Goal: Information Seeking & Learning: Learn about a topic

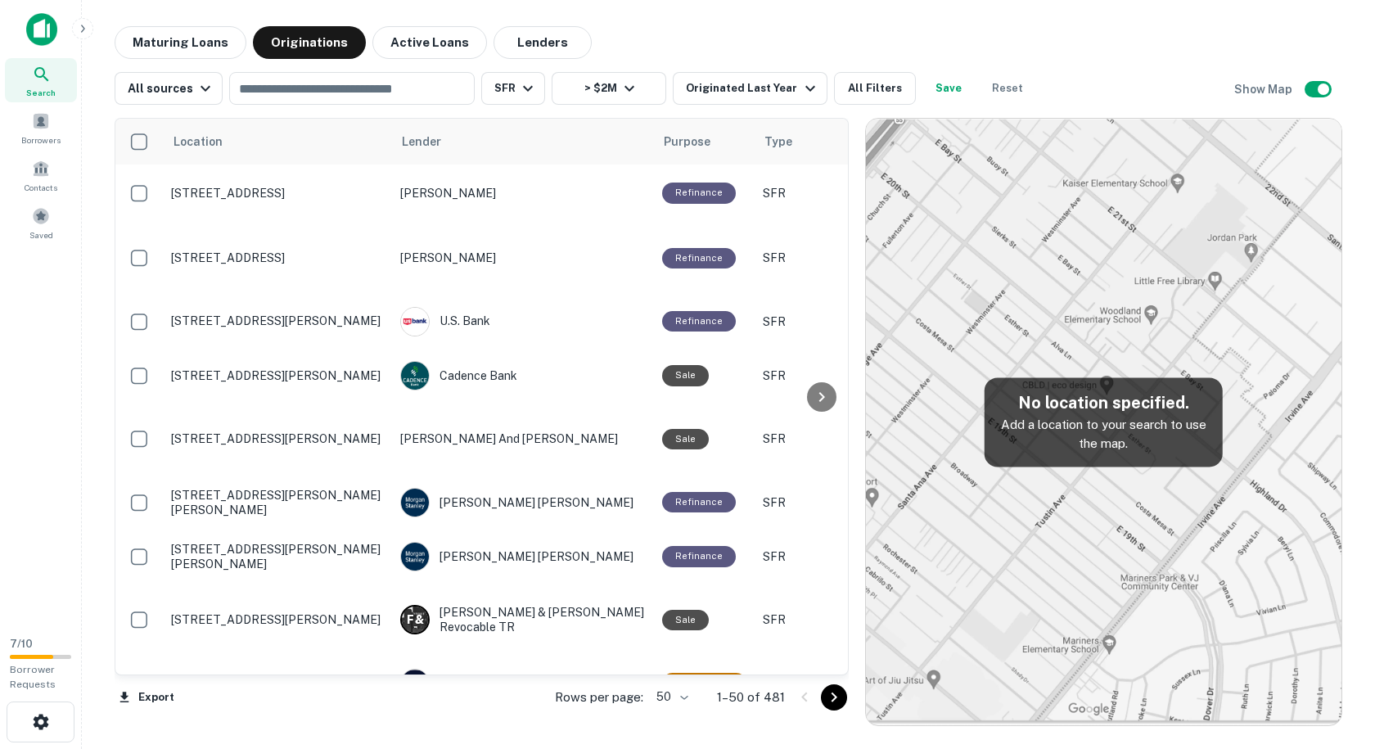
scroll to position [1844, 0]
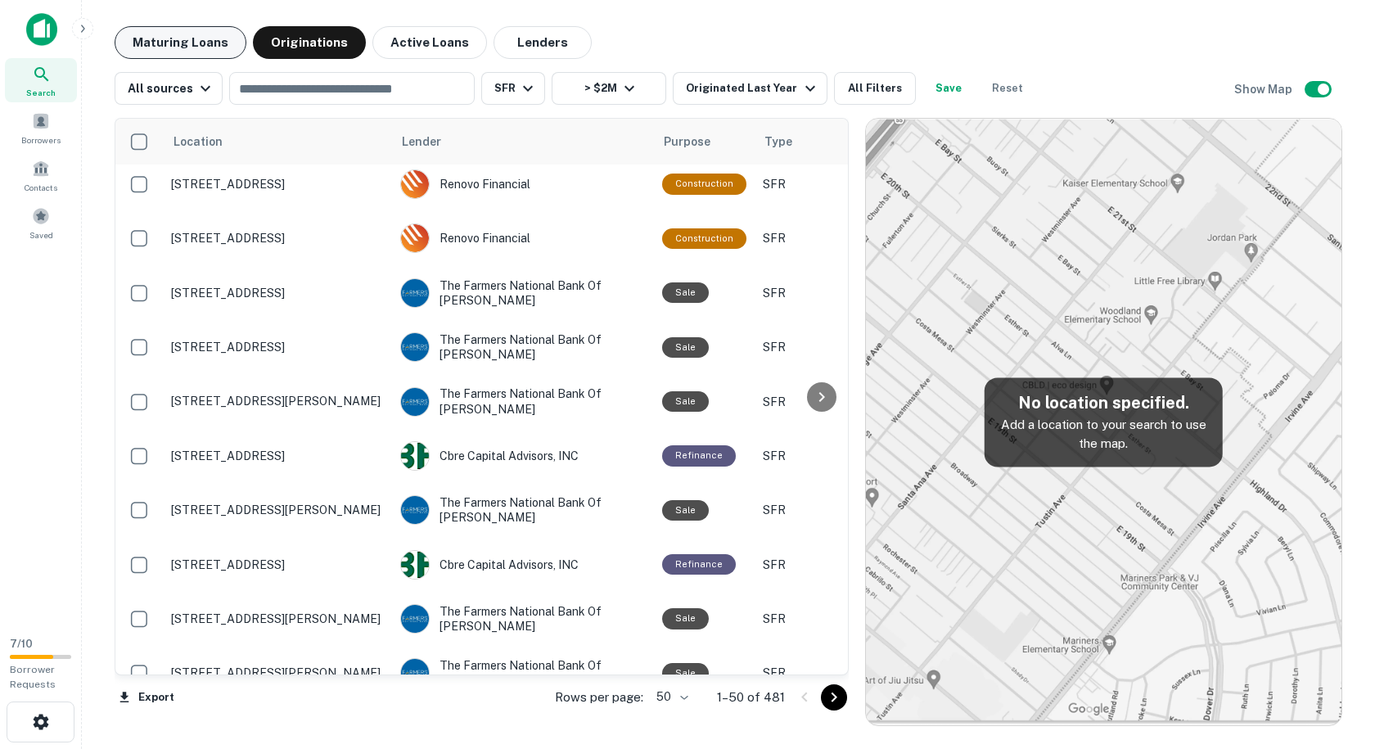
click at [177, 41] on button "Maturing Loans" at bounding box center [181, 42] width 132 height 33
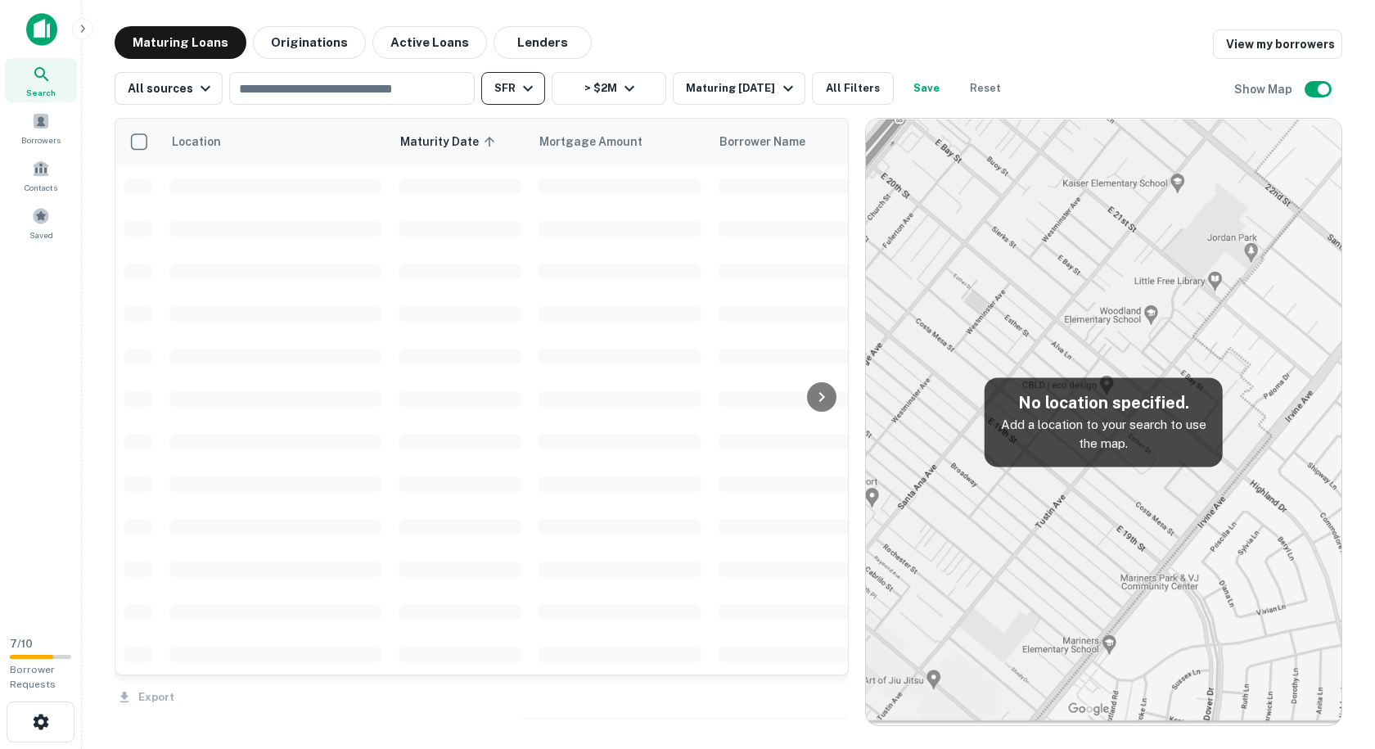
click at [529, 97] on icon "button" at bounding box center [528, 89] width 20 height 20
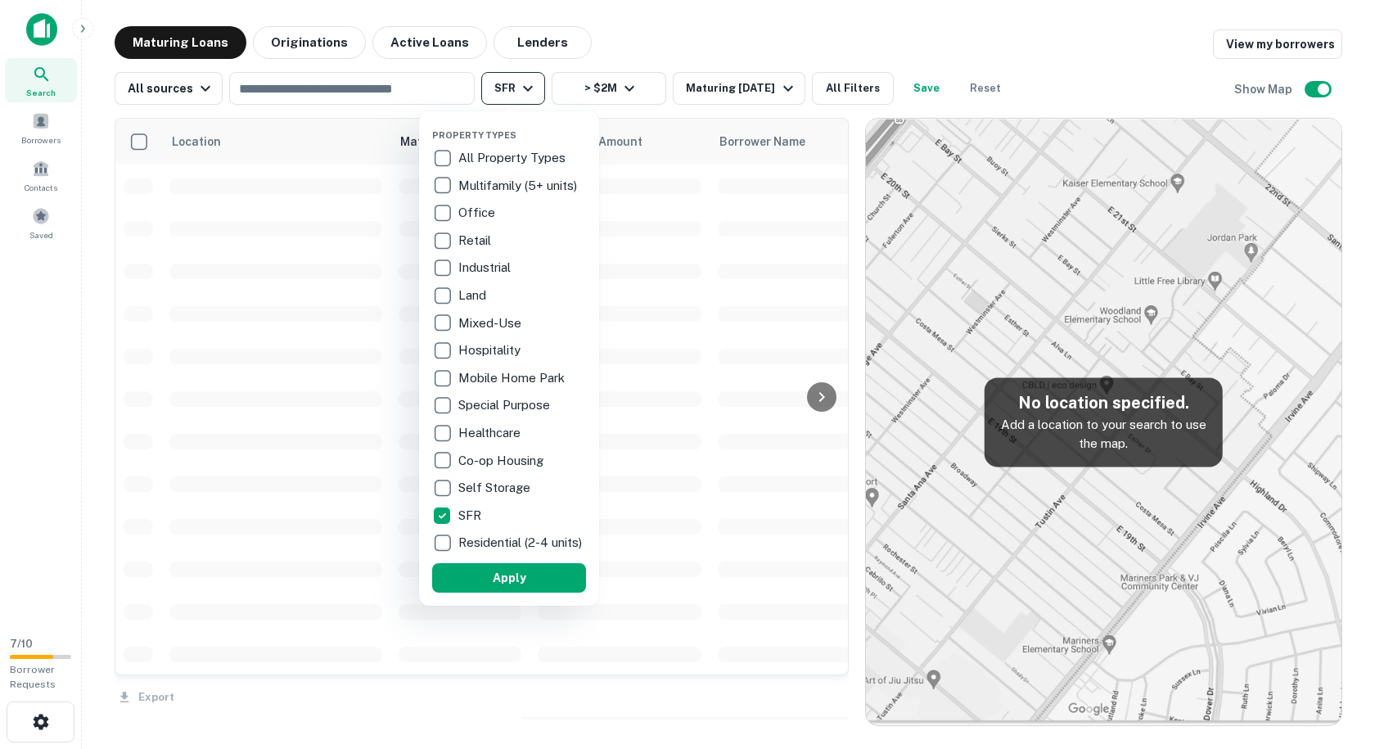
scroll to position [1844, 0]
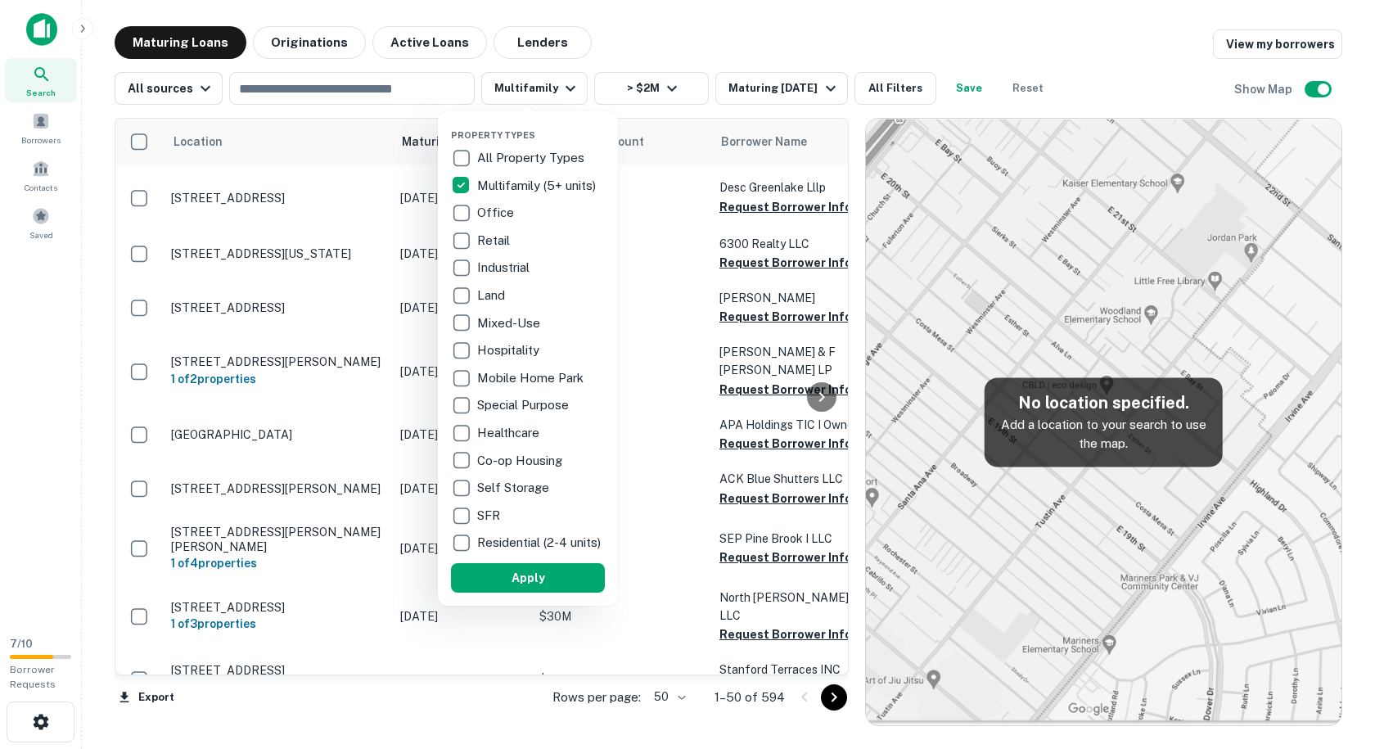
click at [369, 90] on div at bounding box center [687, 374] width 1375 height 749
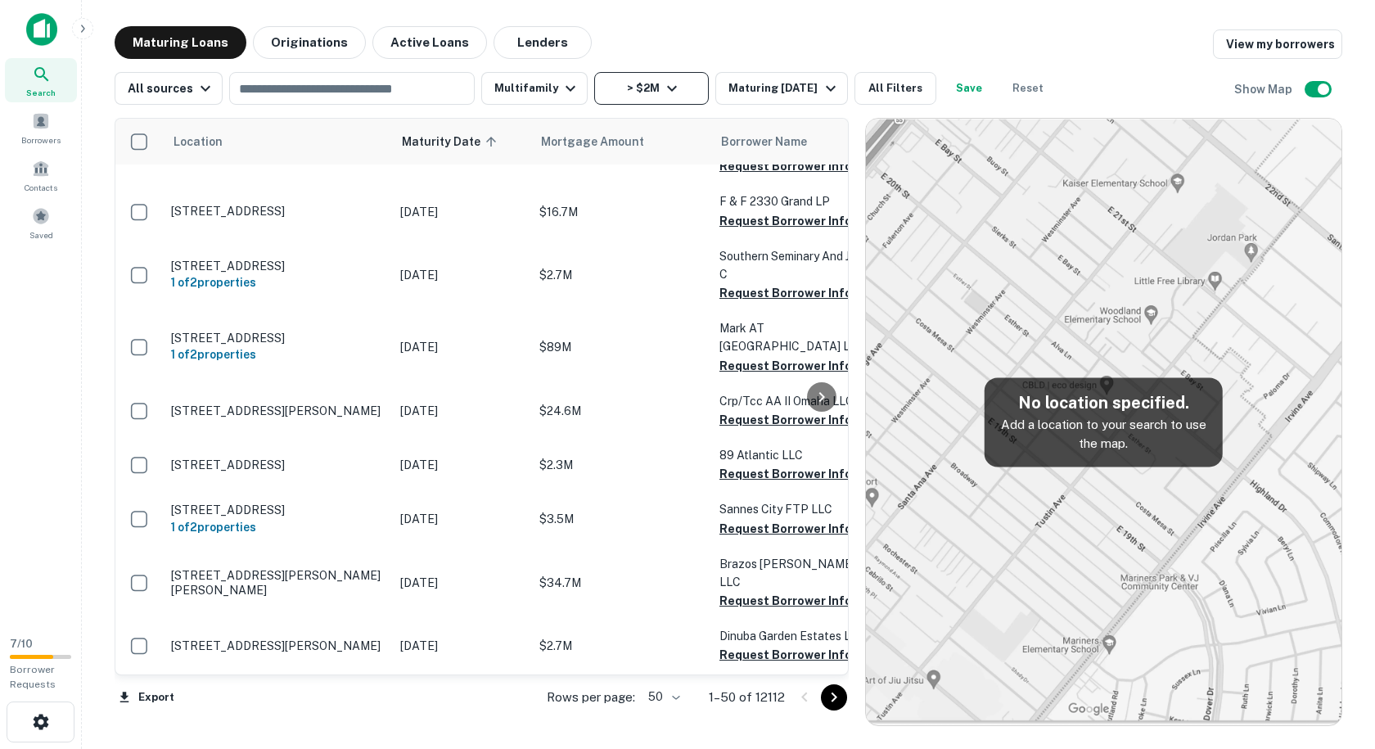
click at [647, 86] on button "> $2M" at bounding box center [651, 88] width 115 height 33
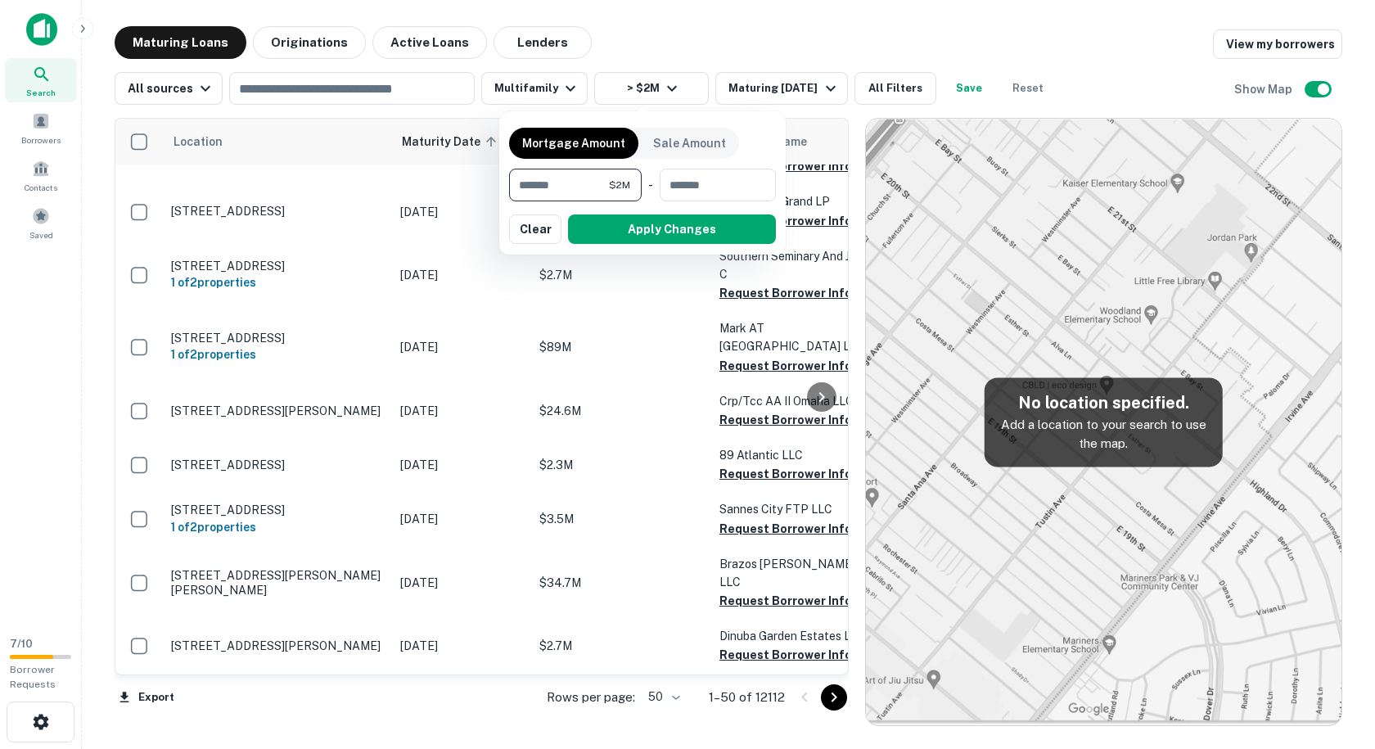
click at [604, 190] on input "*******" at bounding box center [559, 185] width 100 height 33
type input "*******"
click at [686, 231] on button "Apply Changes" at bounding box center [672, 228] width 208 height 29
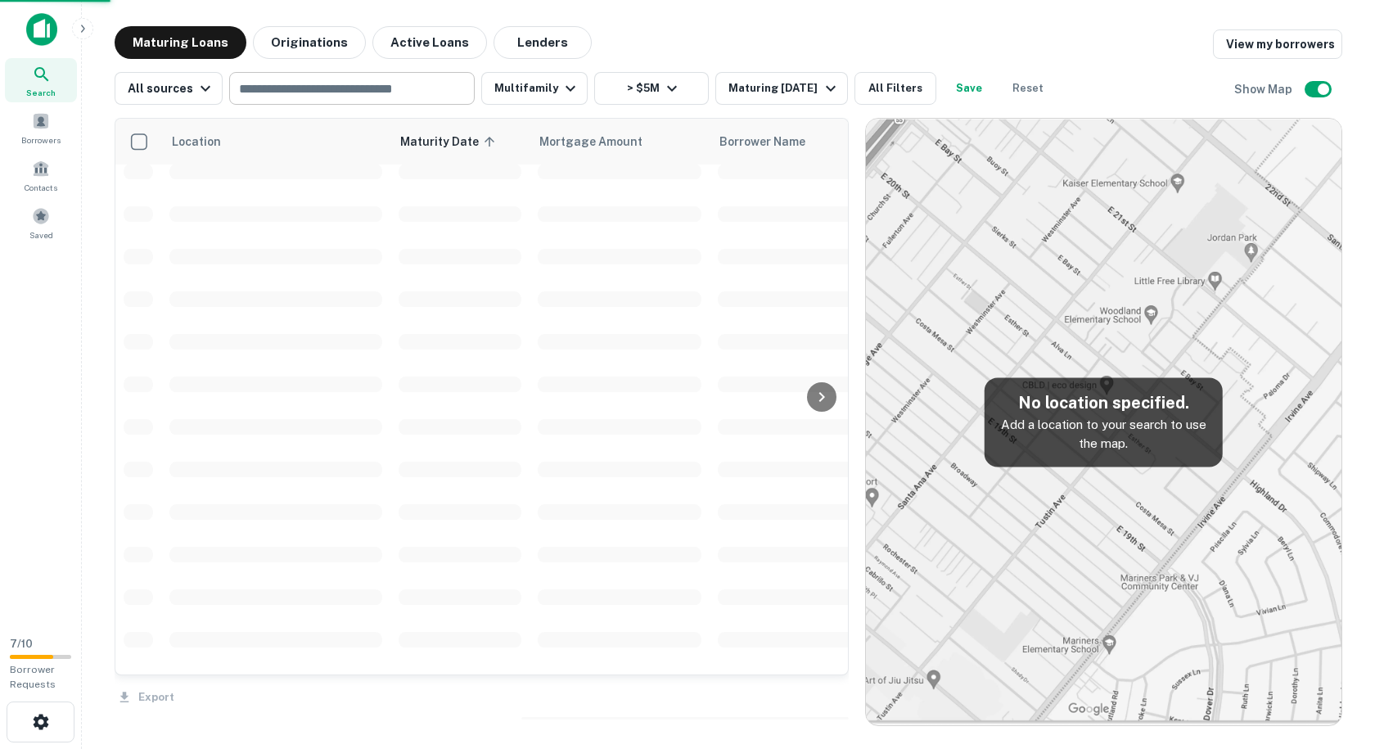
click at [313, 97] on input "text" at bounding box center [350, 88] width 233 height 23
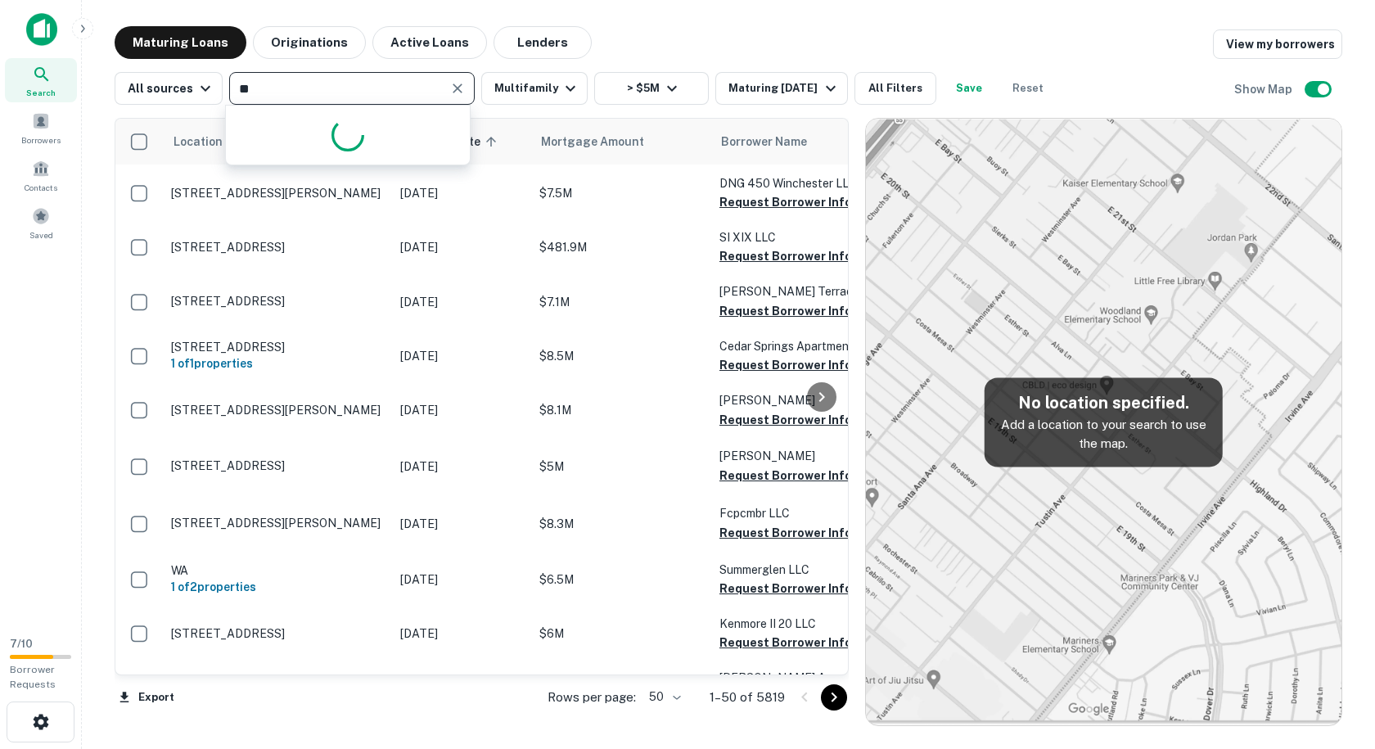
type input "*"
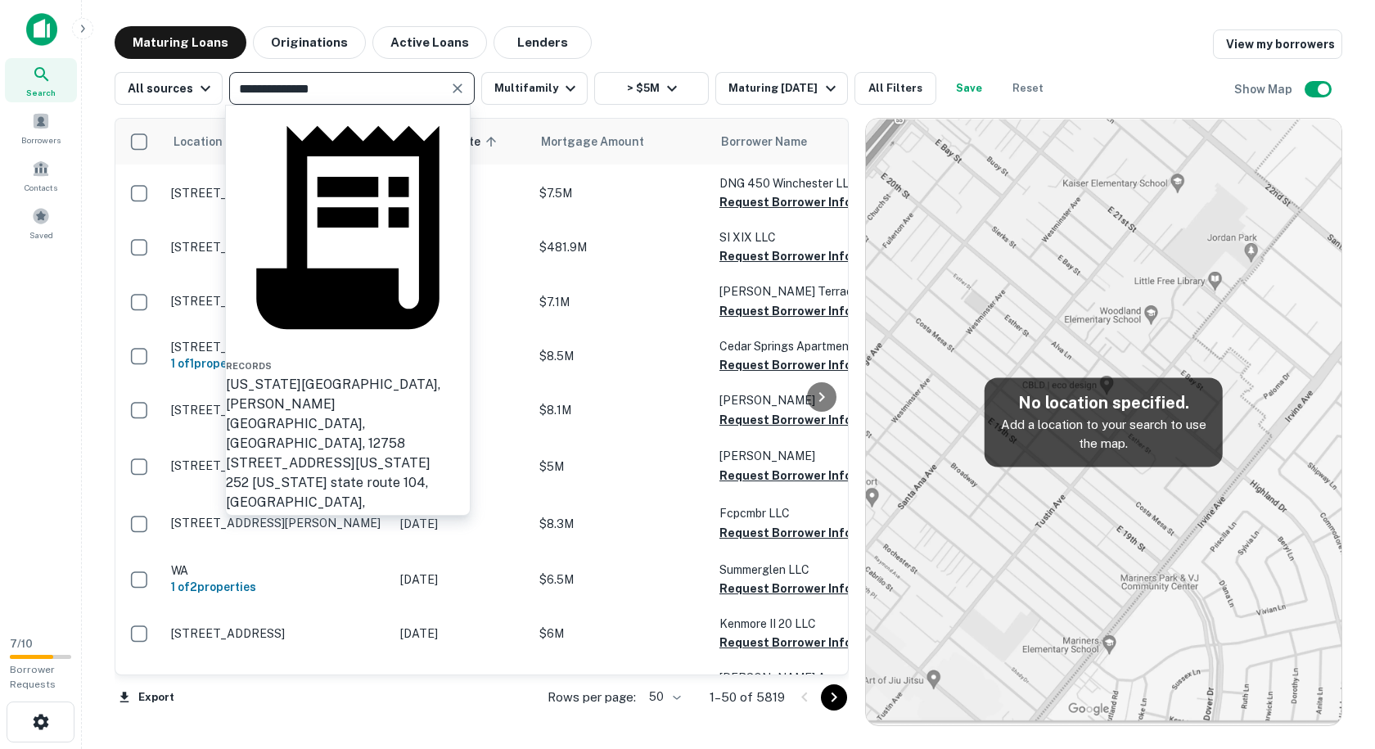
type input "**********"
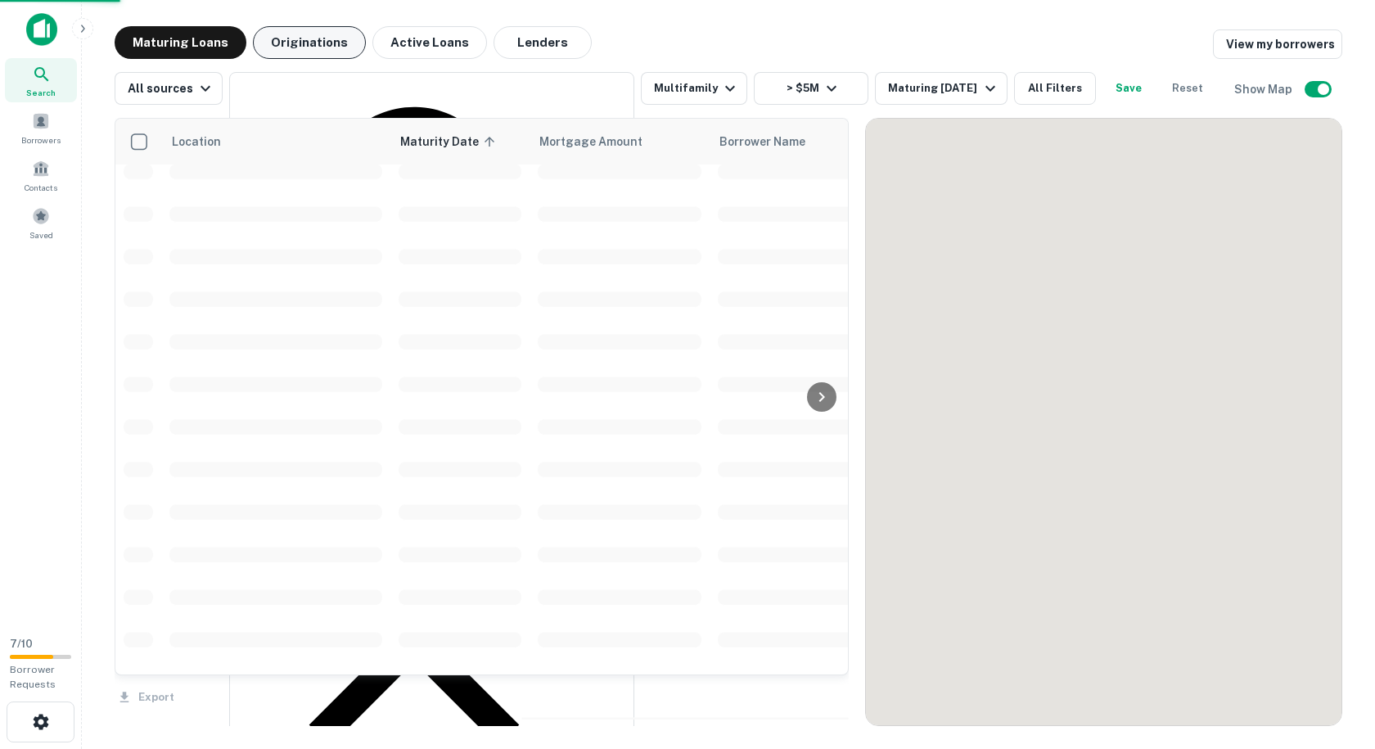
drag, startPoint x: 320, startPoint y: 347, endPoint x: 286, endPoint y: 33, distance: 316.0
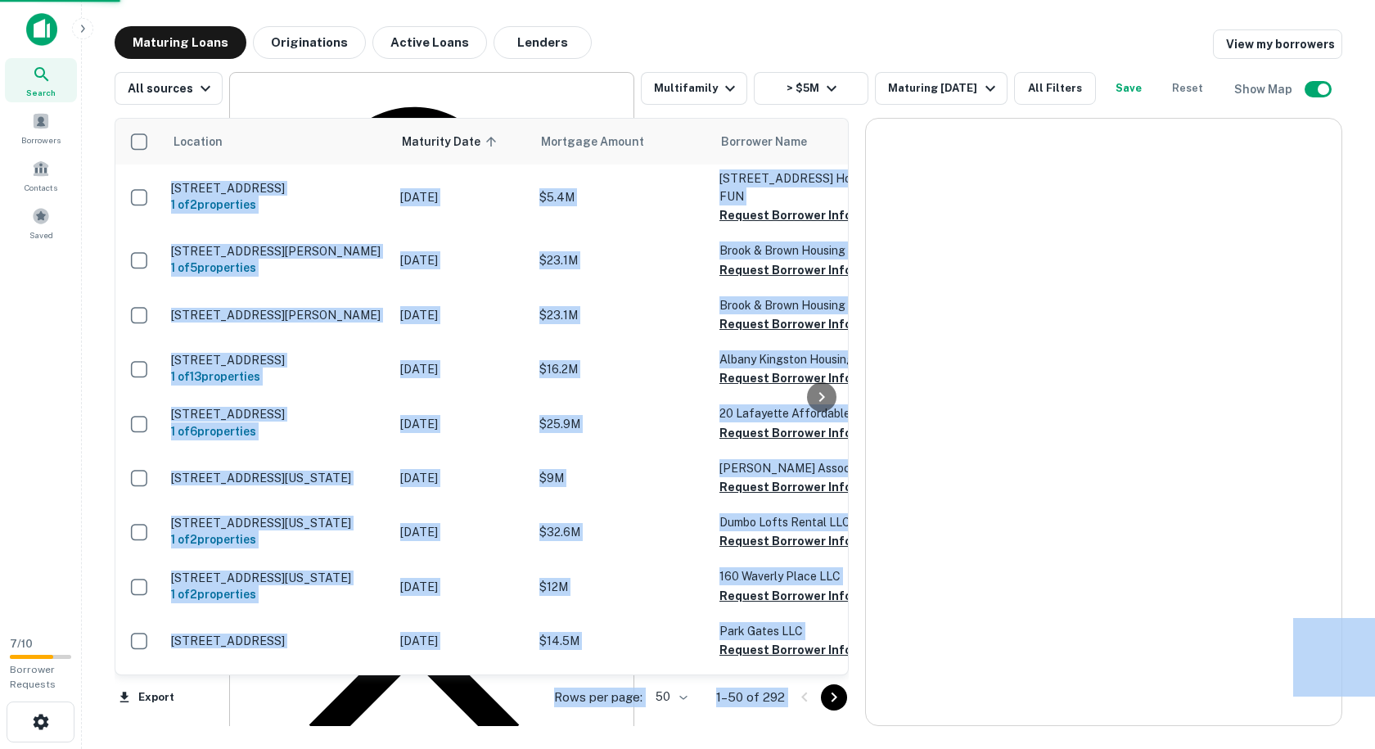
click at [349, 461] on icon at bounding box center [414, 641] width 360 height 360
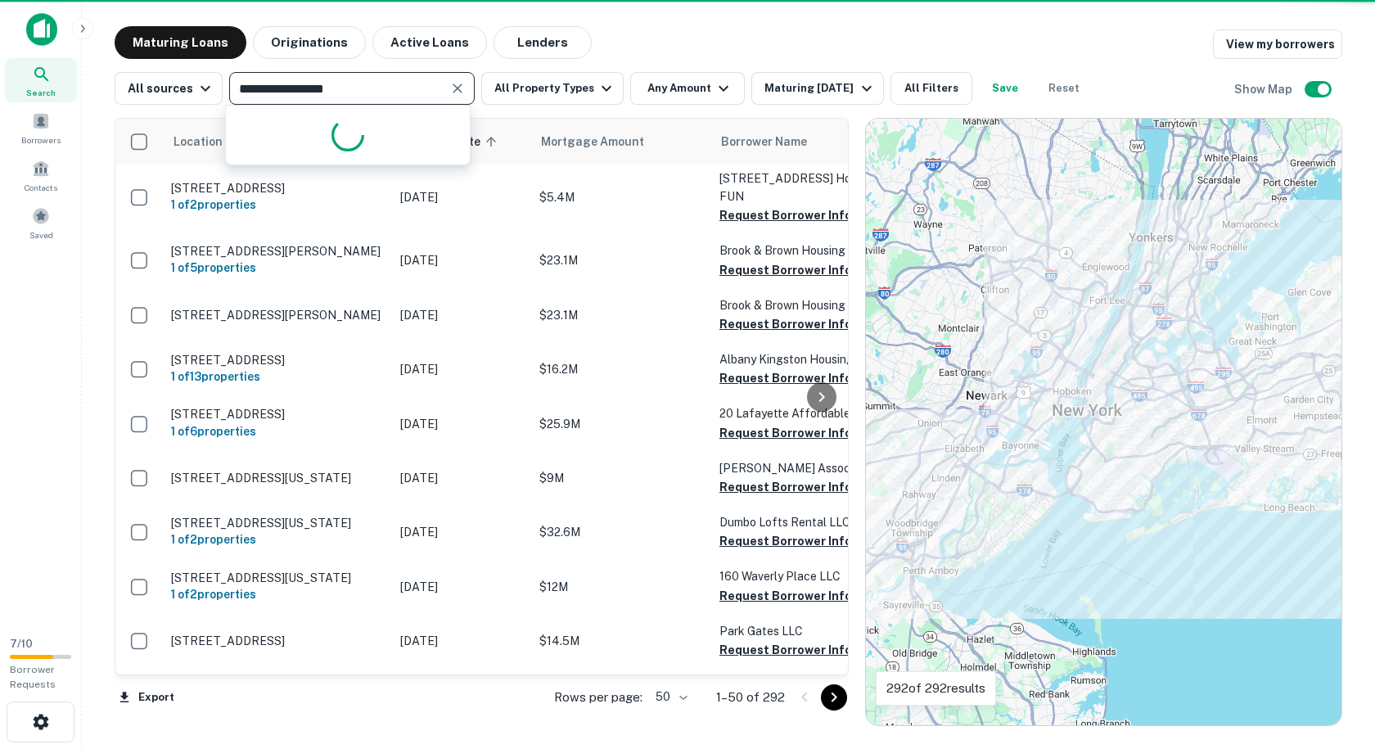
click at [319, 82] on input "**********" at bounding box center [338, 88] width 209 height 23
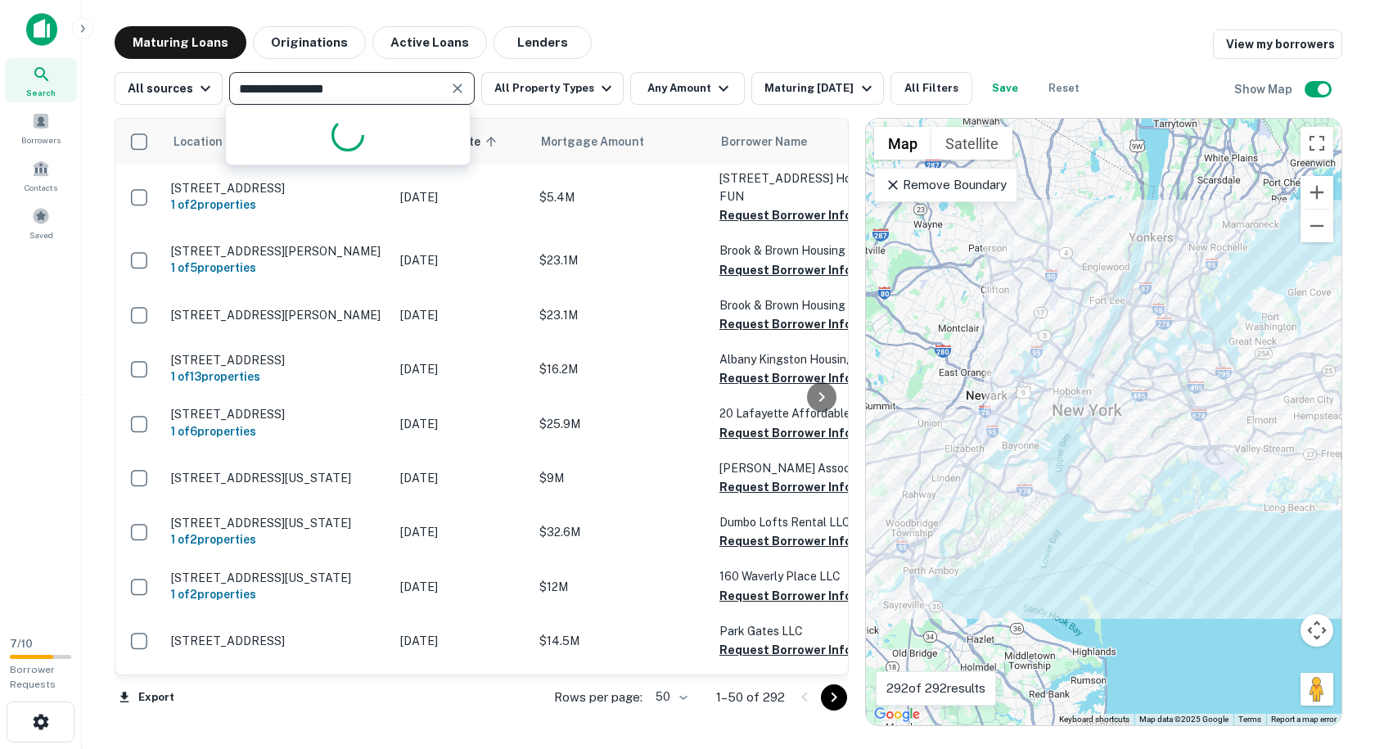
click at [319, 82] on input "**********" at bounding box center [338, 88] width 209 height 23
type input "**********"
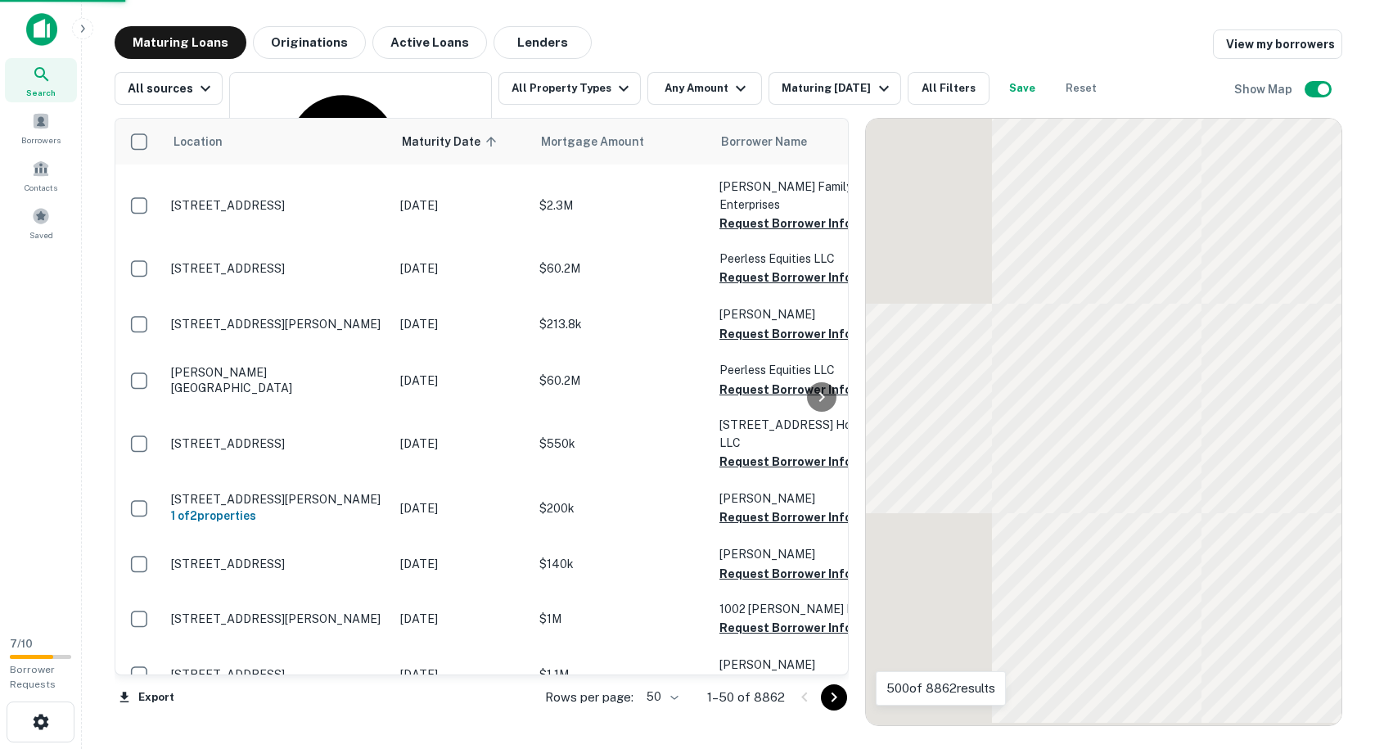
click at [717, 34] on div "Maturing Loans Originations Active Loans Lenders View my borrowers" at bounding box center [728, 42] width 1227 height 33
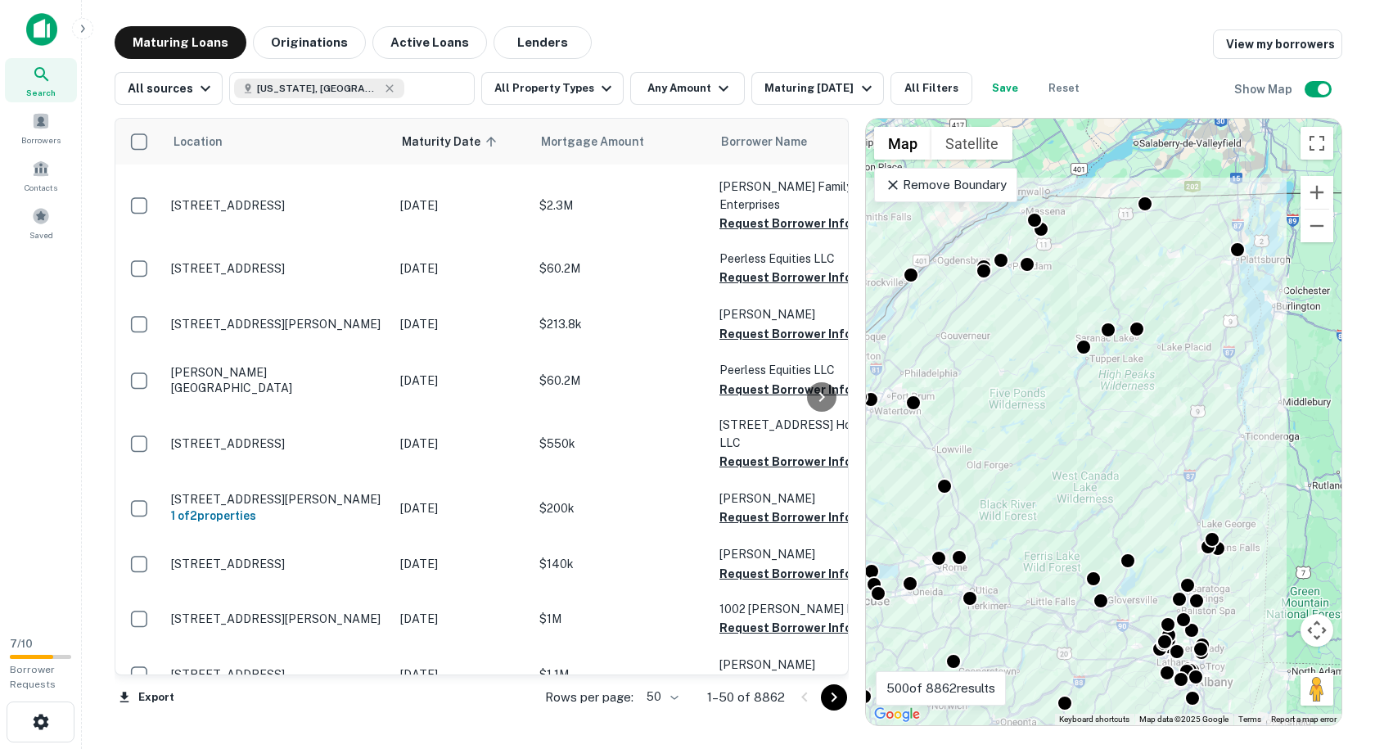
drag, startPoint x: 1047, startPoint y: 283, endPoint x: 875, endPoint y: 478, distance: 260.2
click at [875, 478] on div "To activate drag with keyboard, press Alt + Enter. Once in keyboard drag state,…" at bounding box center [1103, 422] width 475 height 606
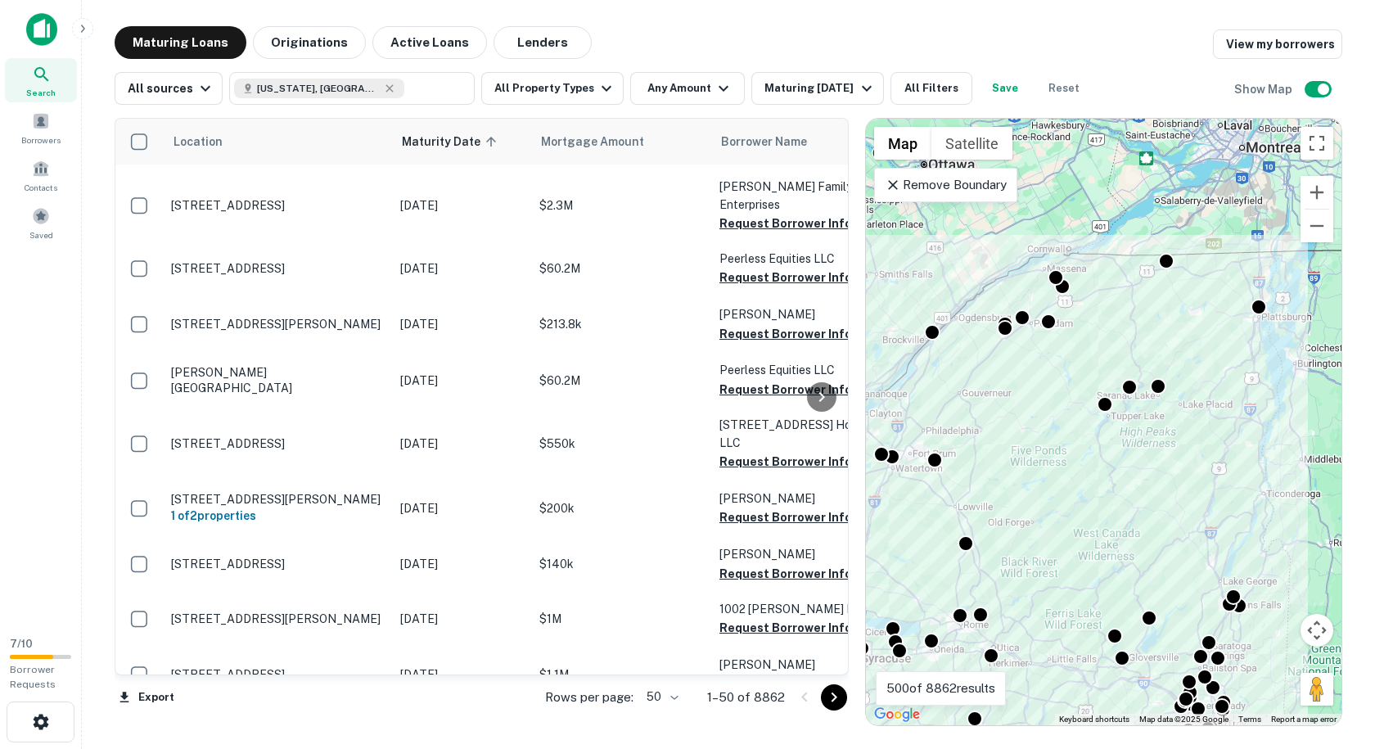
drag, startPoint x: 1177, startPoint y: 372, endPoint x: 1162, endPoint y: 411, distance: 41.5
click at [1162, 411] on div "To activate drag with keyboard, press Alt + Enter. Once in keyboard drag state,…" at bounding box center [1103, 422] width 475 height 606
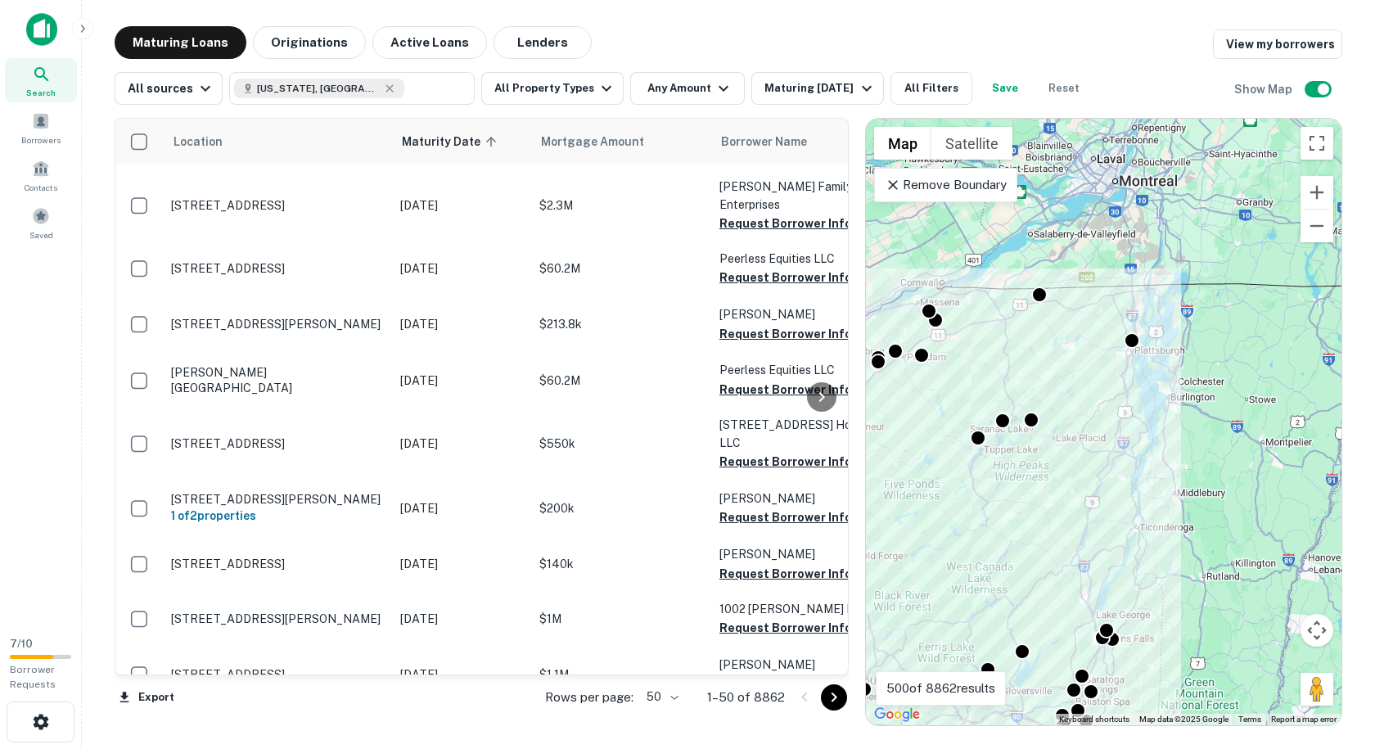
drag, startPoint x: 1228, startPoint y: 331, endPoint x: 1049, endPoint y: 366, distance: 182.6
click at [1049, 366] on div "To activate drag with keyboard, press Alt + Enter. Once in keyboard drag state,…" at bounding box center [1103, 422] width 475 height 606
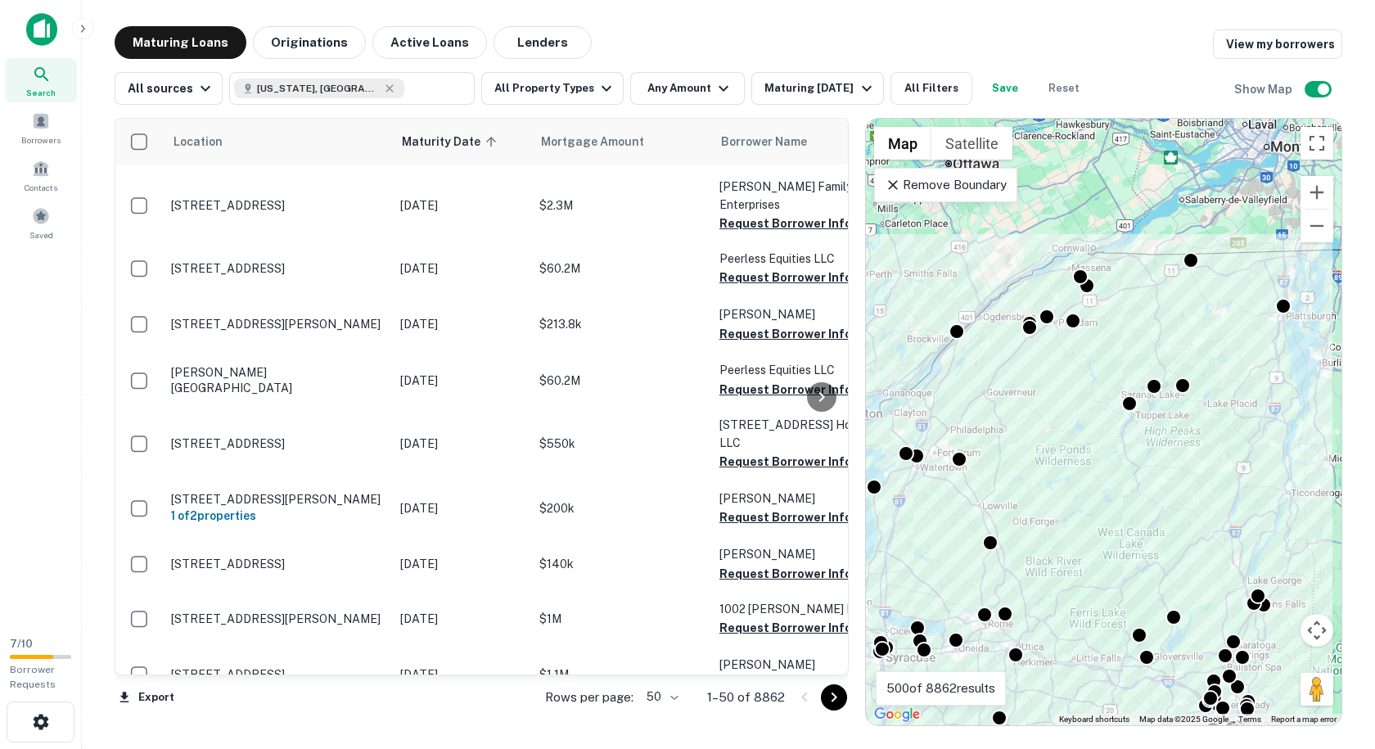
drag, startPoint x: 1049, startPoint y: 504, endPoint x: 1205, endPoint y: 466, distance: 160.9
click at [1205, 466] on div "To activate drag with keyboard, press Alt + Enter. Once in keyboard drag state,…" at bounding box center [1103, 422] width 475 height 606
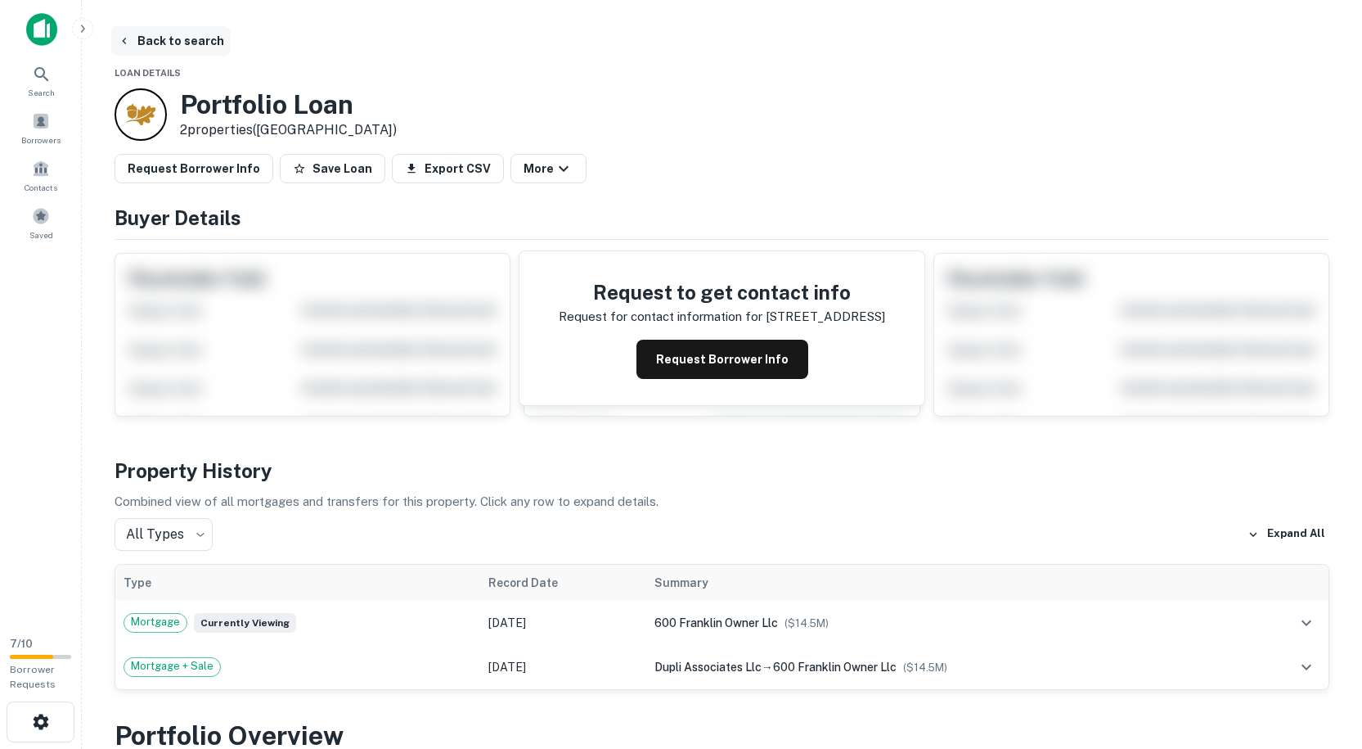
click at [163, 45] on button "Back to search" at bounding box center [170, 40] width 119 height 29
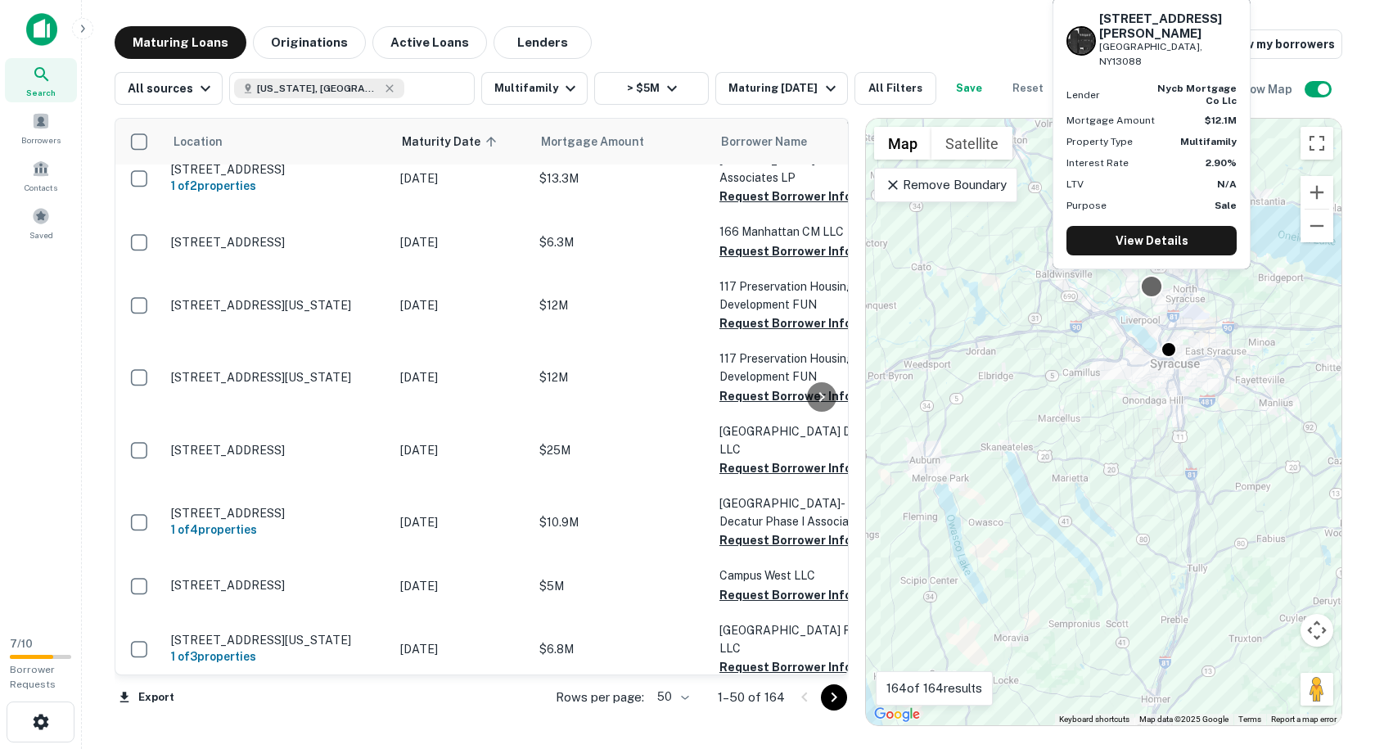
click at [1150, 284] on div at bounding box center [1152, 286] width 24 height 24
click at [1159, 245] on link "View Details" at bounding box center [1151, 240] width 170 height 29
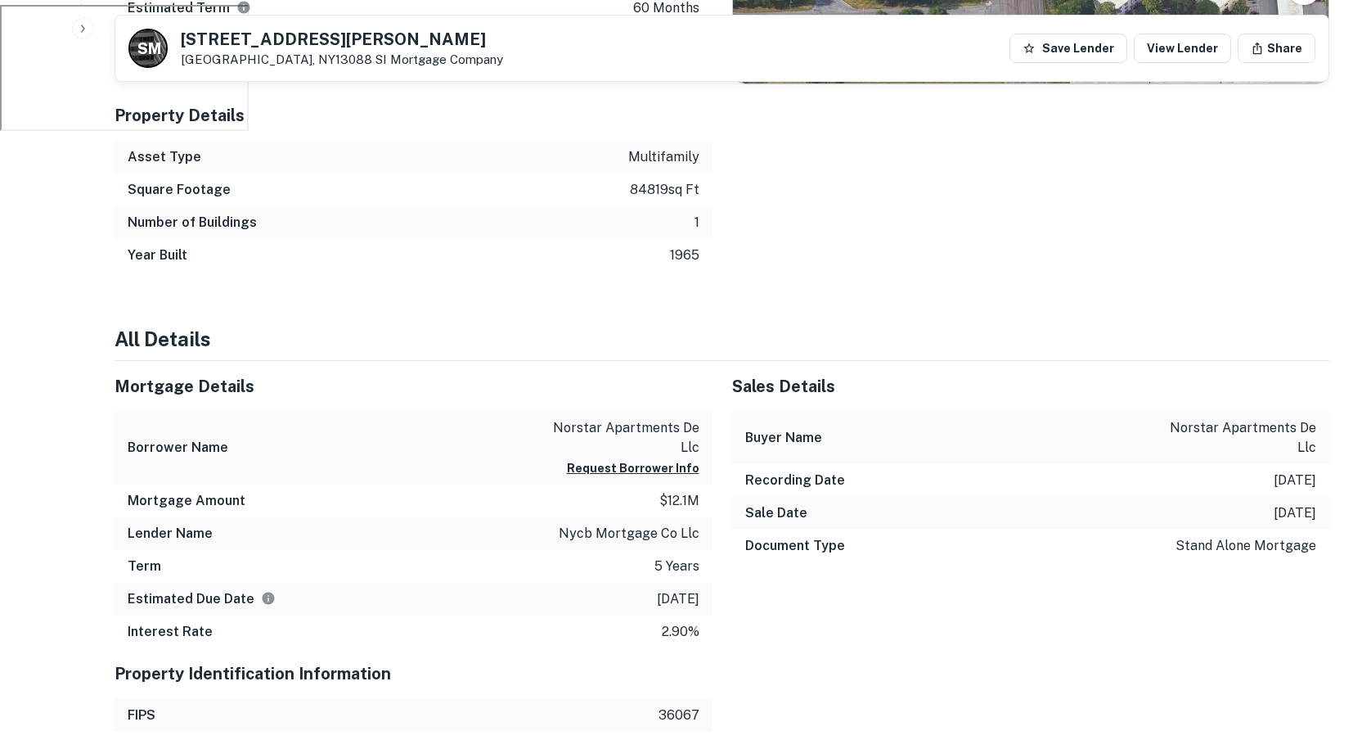
scroll to position [818, 0]
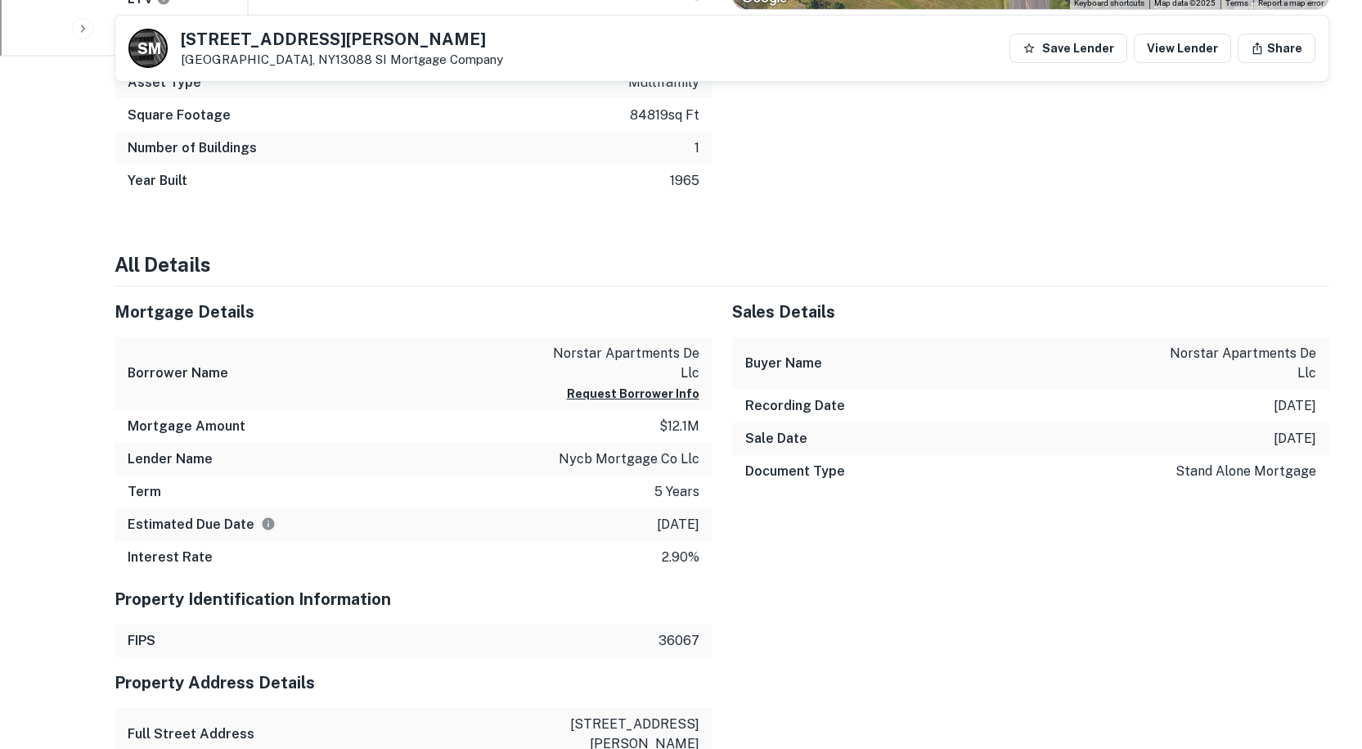
click at [651, 353] on p "norstar apartments de llc" at bounding box center [625, 363] width 147 height 39
click at [659, 295] on div "Mortgage Details" at bounding box center [414, 311] width 598 height 51
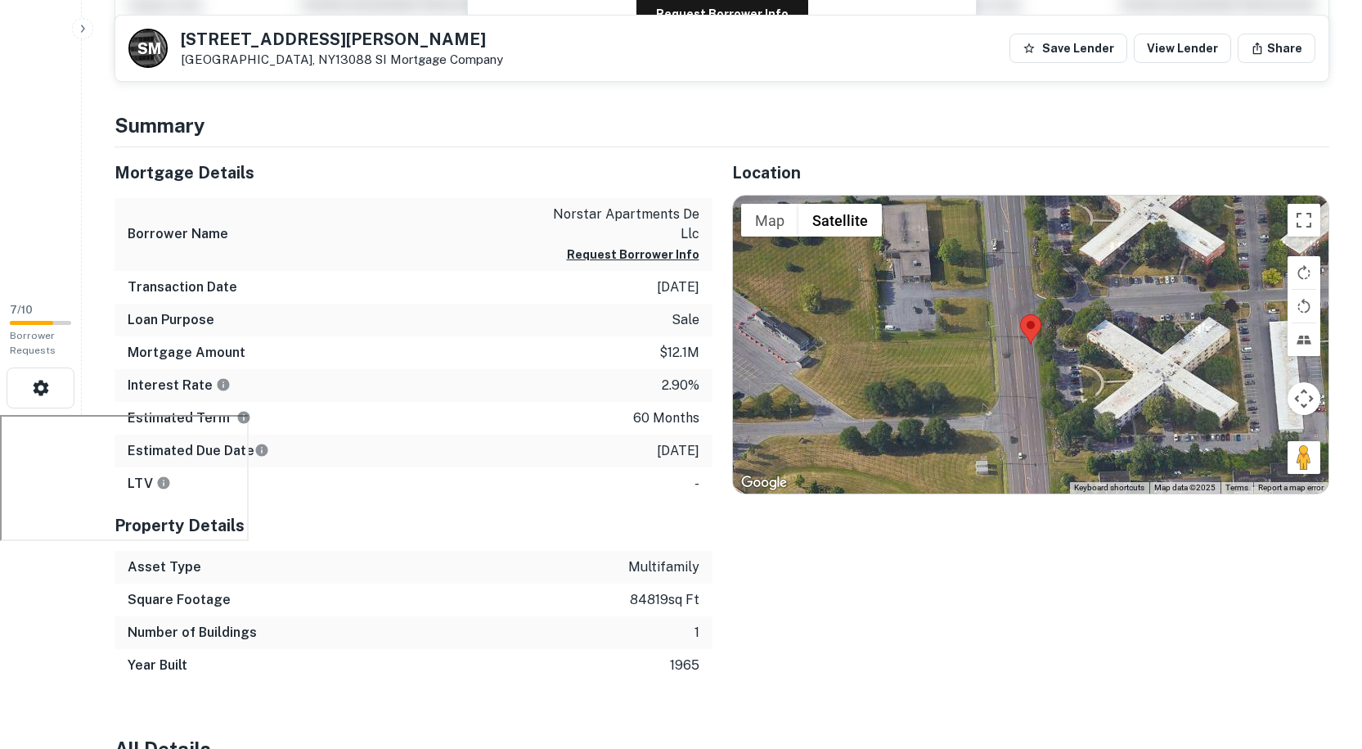
scroll to position [327, 0]
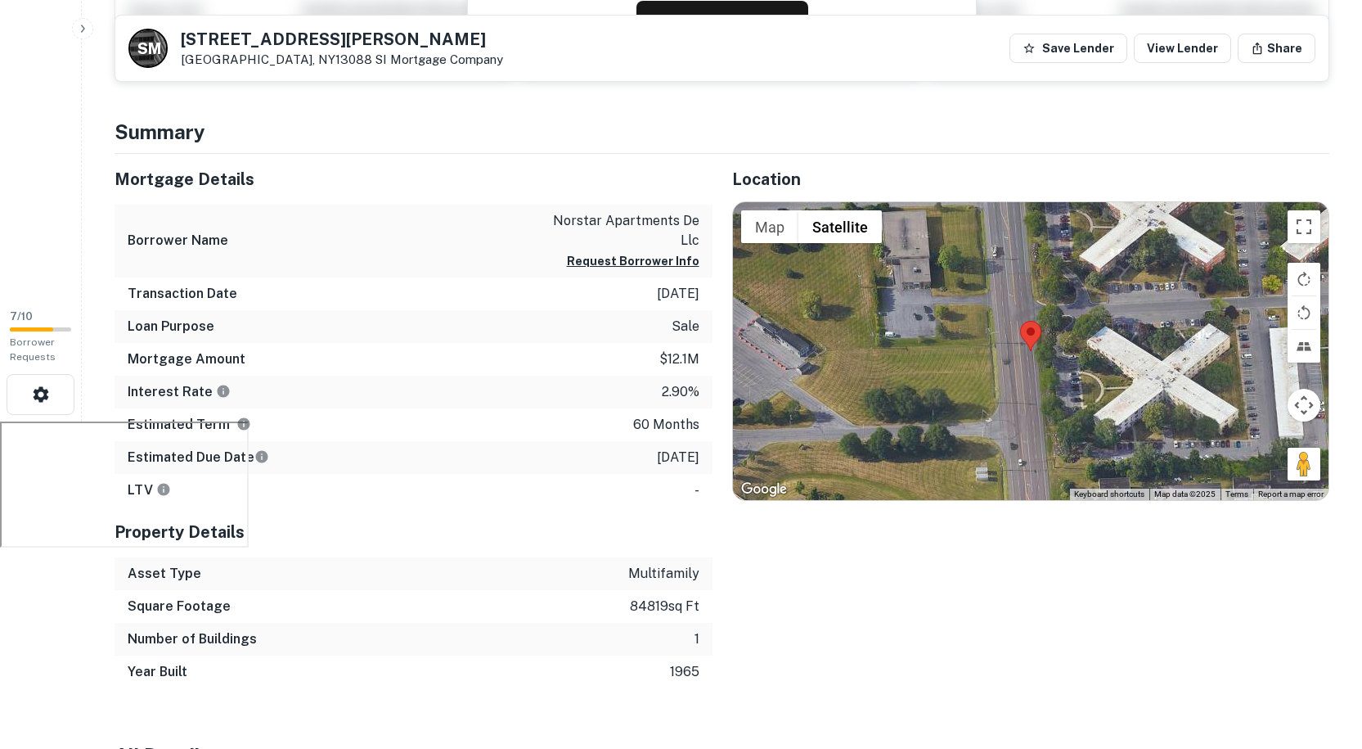
click at [658, 296] on p "9/30/2020" at bounding box center [678, 294] width 43 height 20
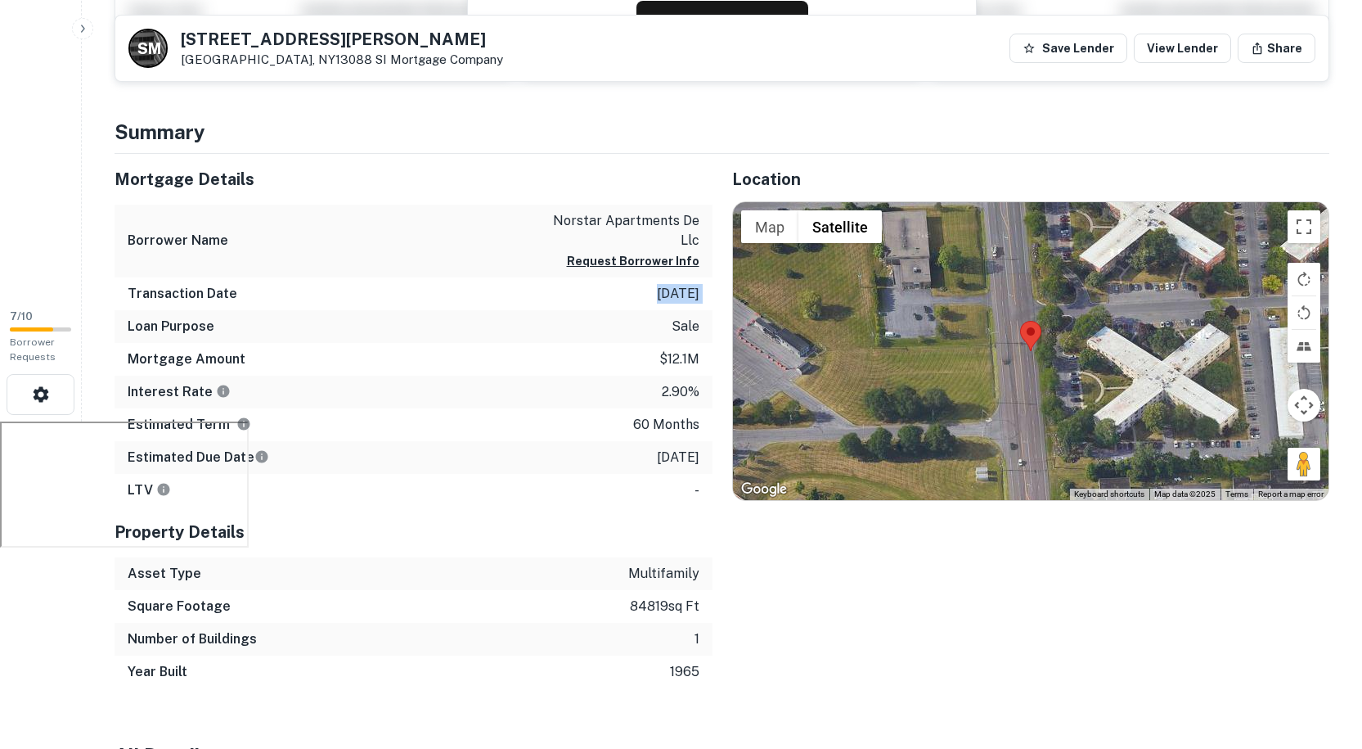
click at [658, 296] on p "9/30/2020" at bounding box center [678, 294] width 43 height 20
click at [656, 219] on p "norstar apartments de llc" at bounding box center [625, 230] width 147 height 39
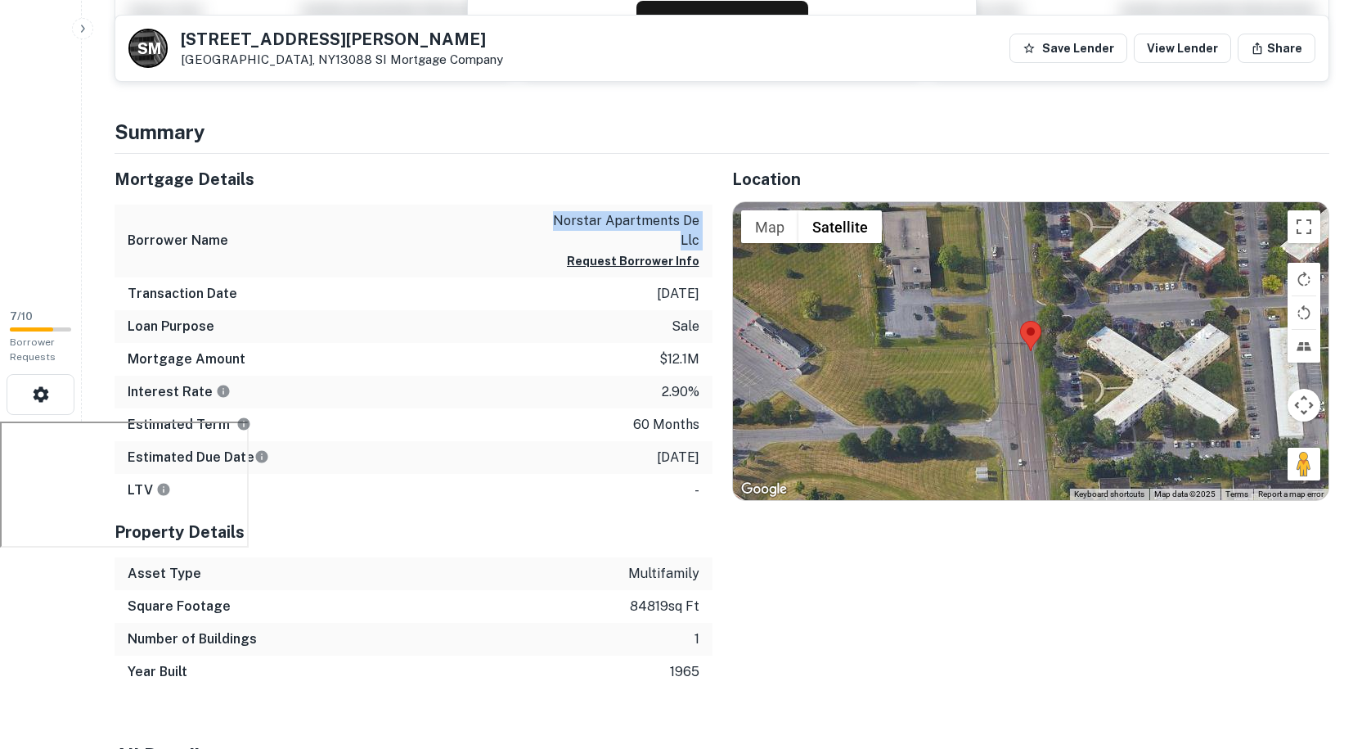
click at [656, 219] on p "norstar apartments de llc" at bounding box center [625, 230] width 147 height 39
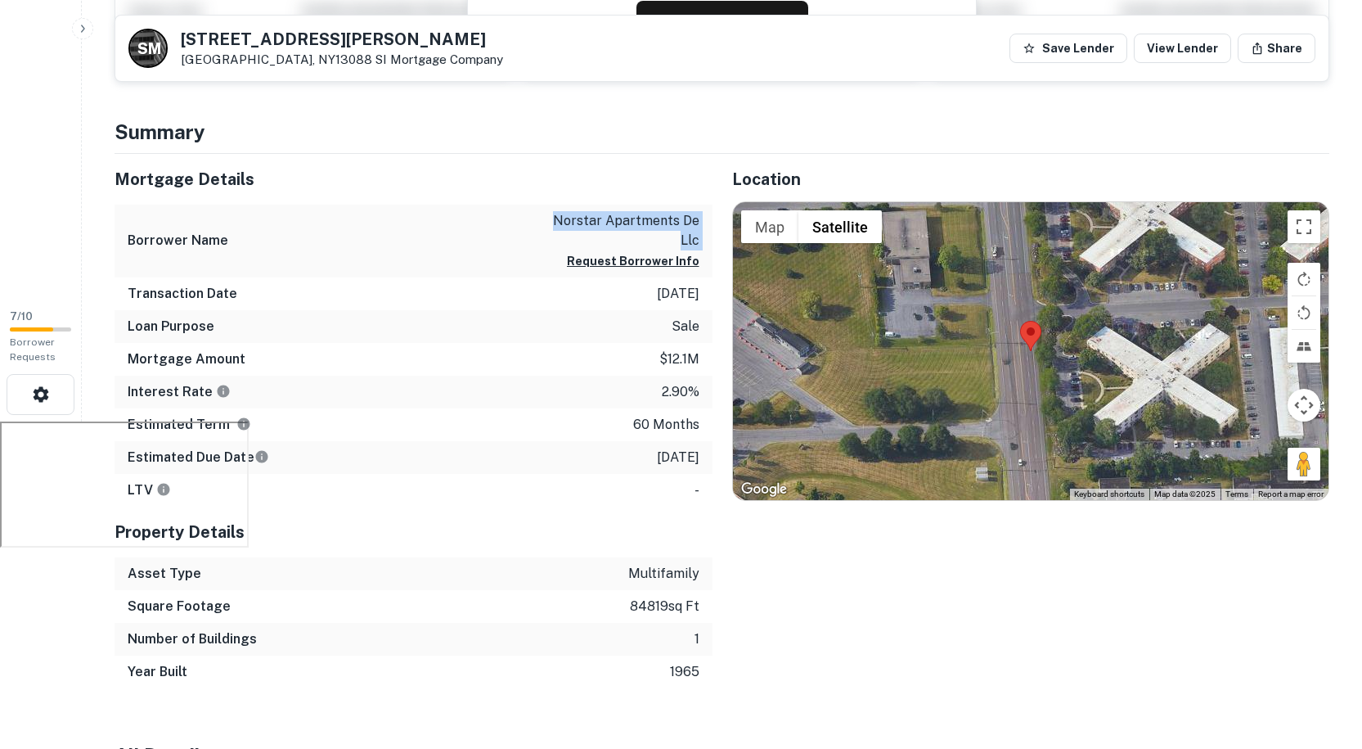
click at [656, 219] on p "norstar apartments de llc" at bounding box center [625, 230] width 147 height 39
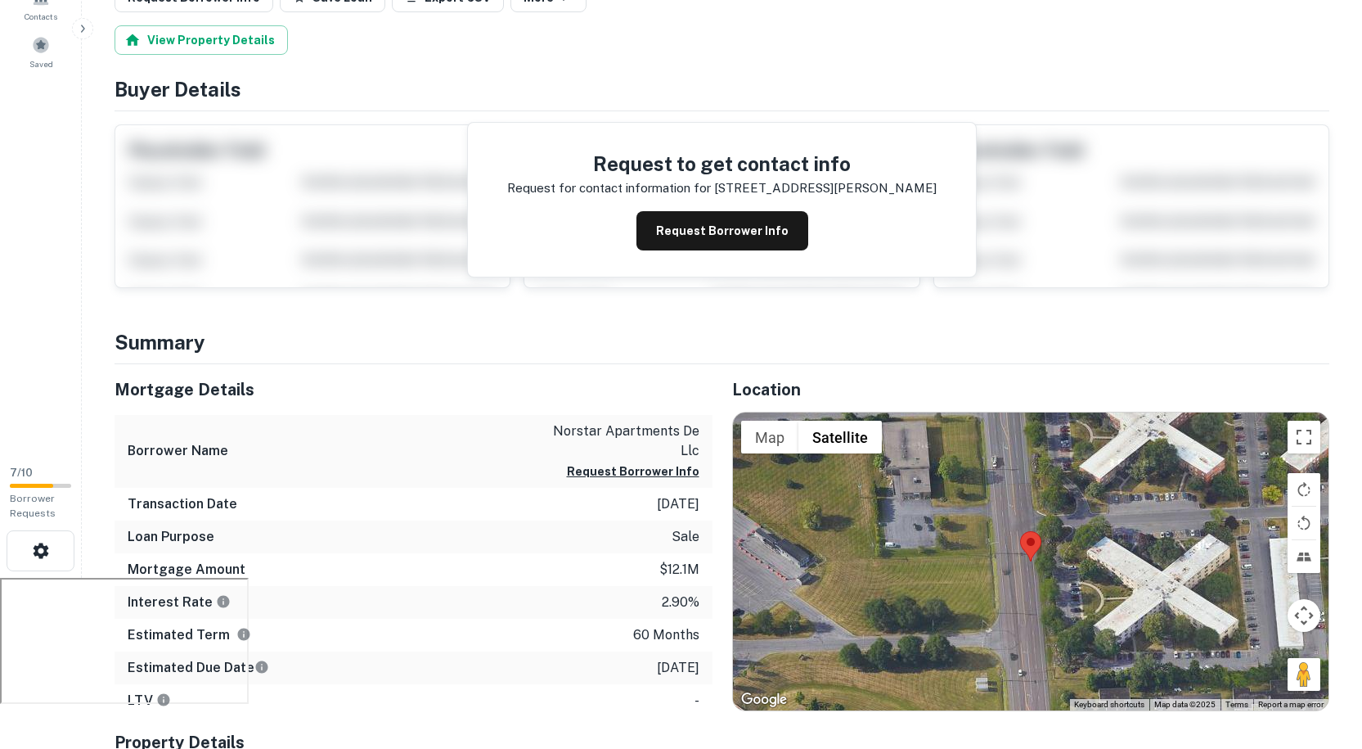
scroll to position [0, 0]
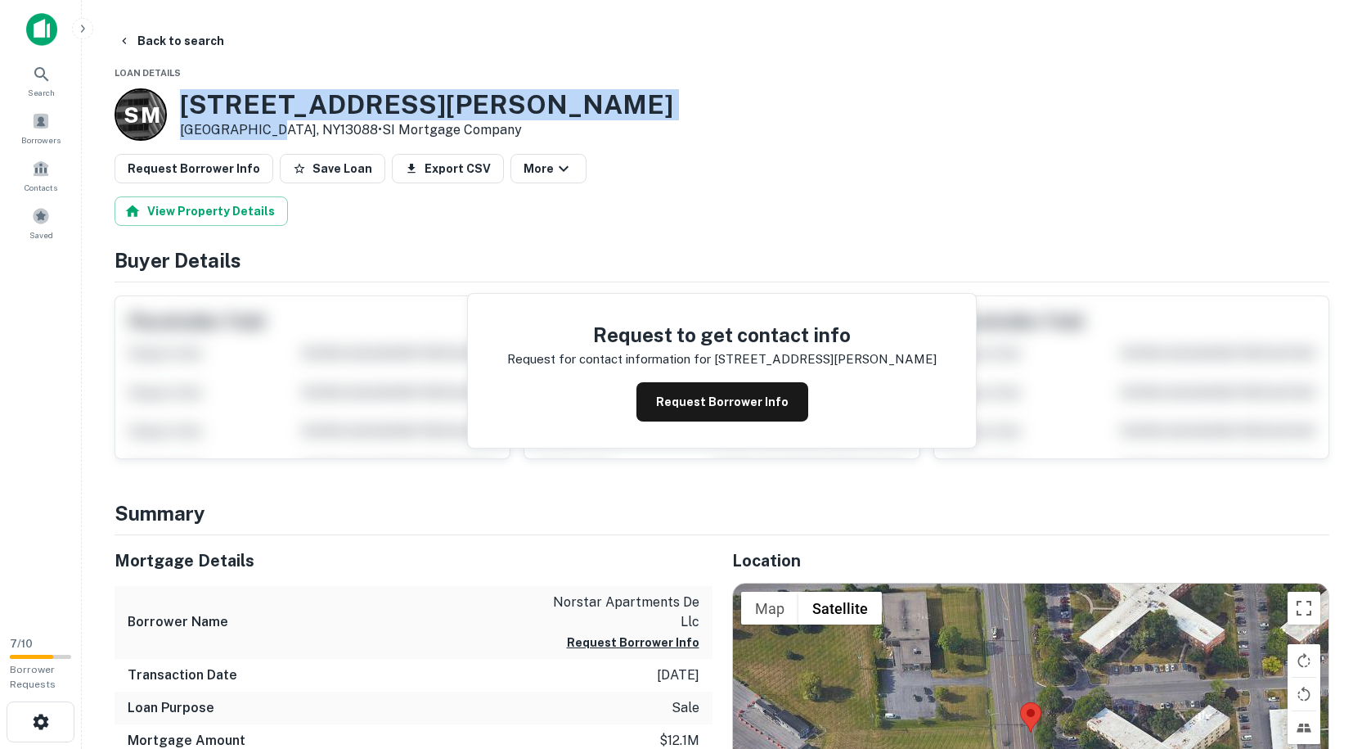
drag, startPoint x: 260, startPoint y: 127, endPoint x: 183, endPoint y: 101, distance: 81.0
click at [183, 101] on div "7484 Henry Clay Blvd Liverpool, NY13088 • SI Mortgage Company" at bounding box center [426, 114] width 493 height 51
copy div "7484 Henry Clay Blvd Liverpool, NY"
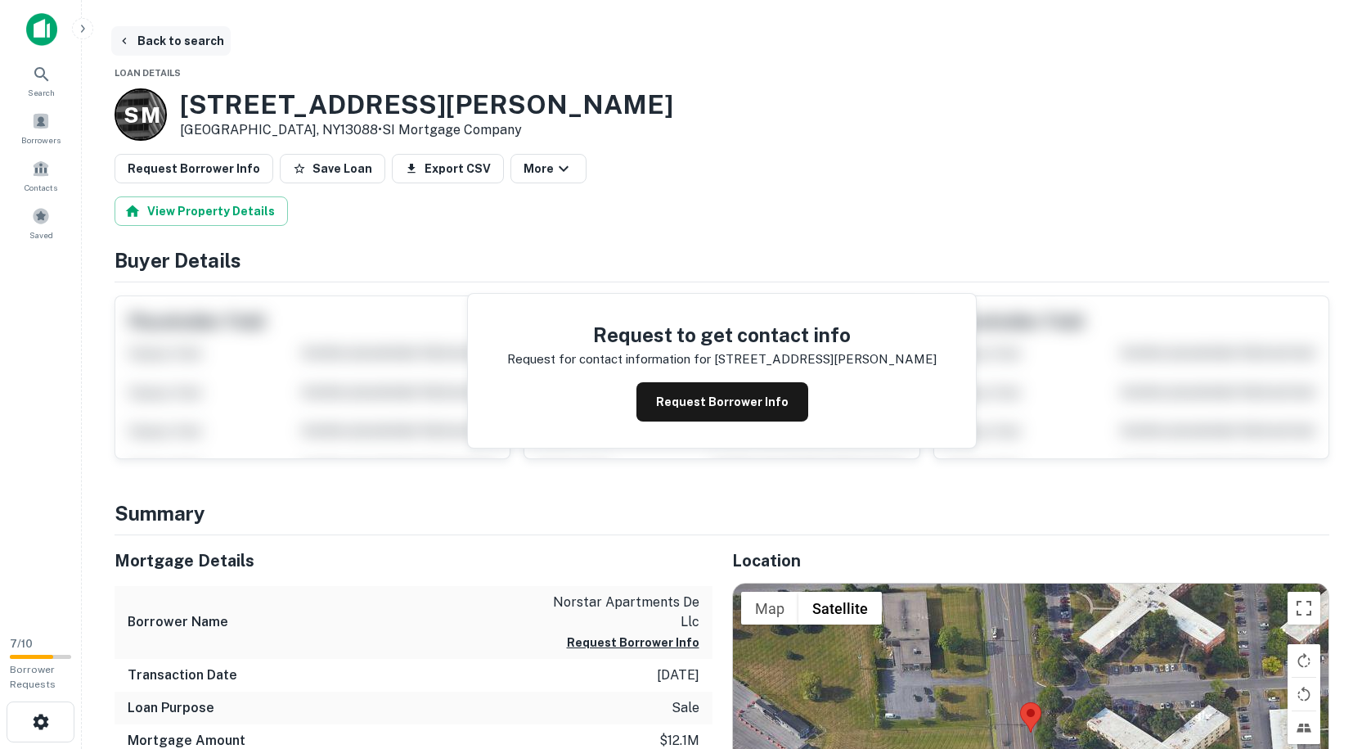
click at [144, 34] on button "Back to search" at bounding box center [170, 40] width 119 height 29
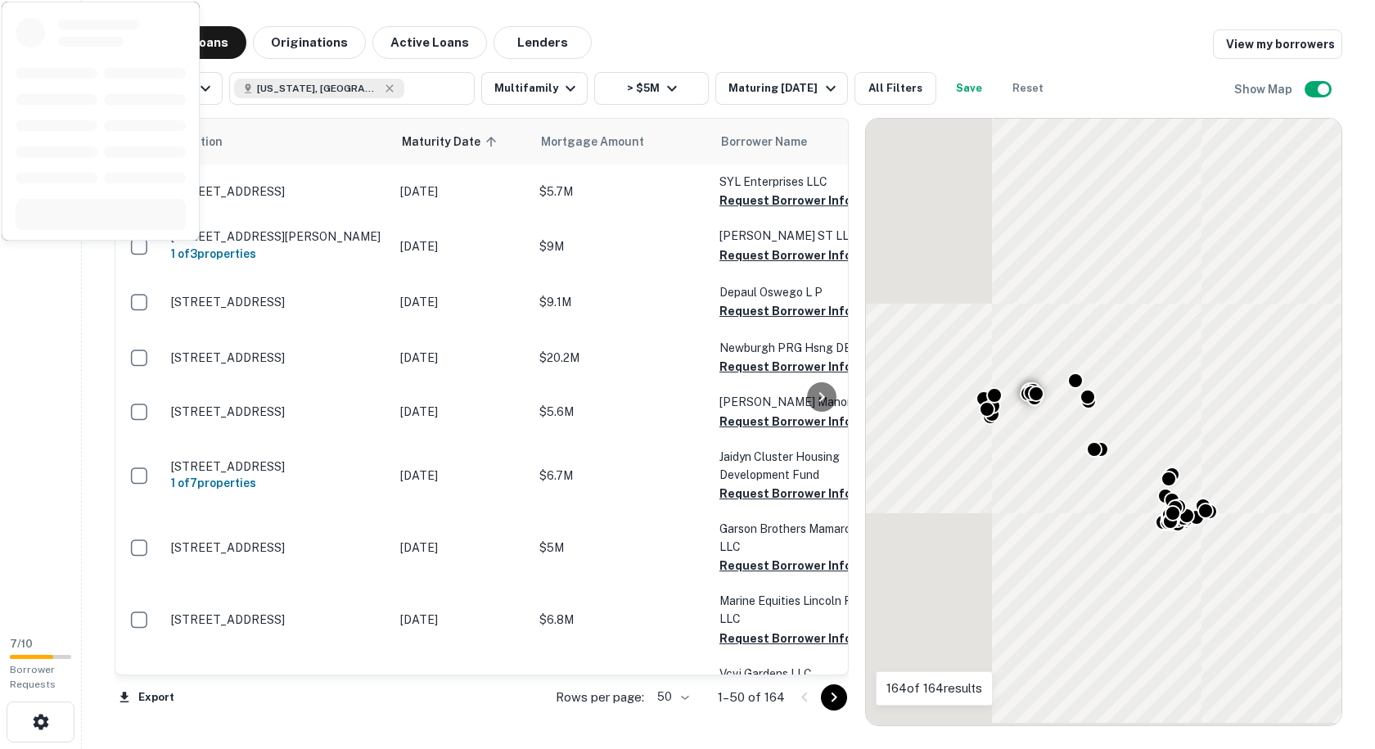
scroll to position [1844, 0]
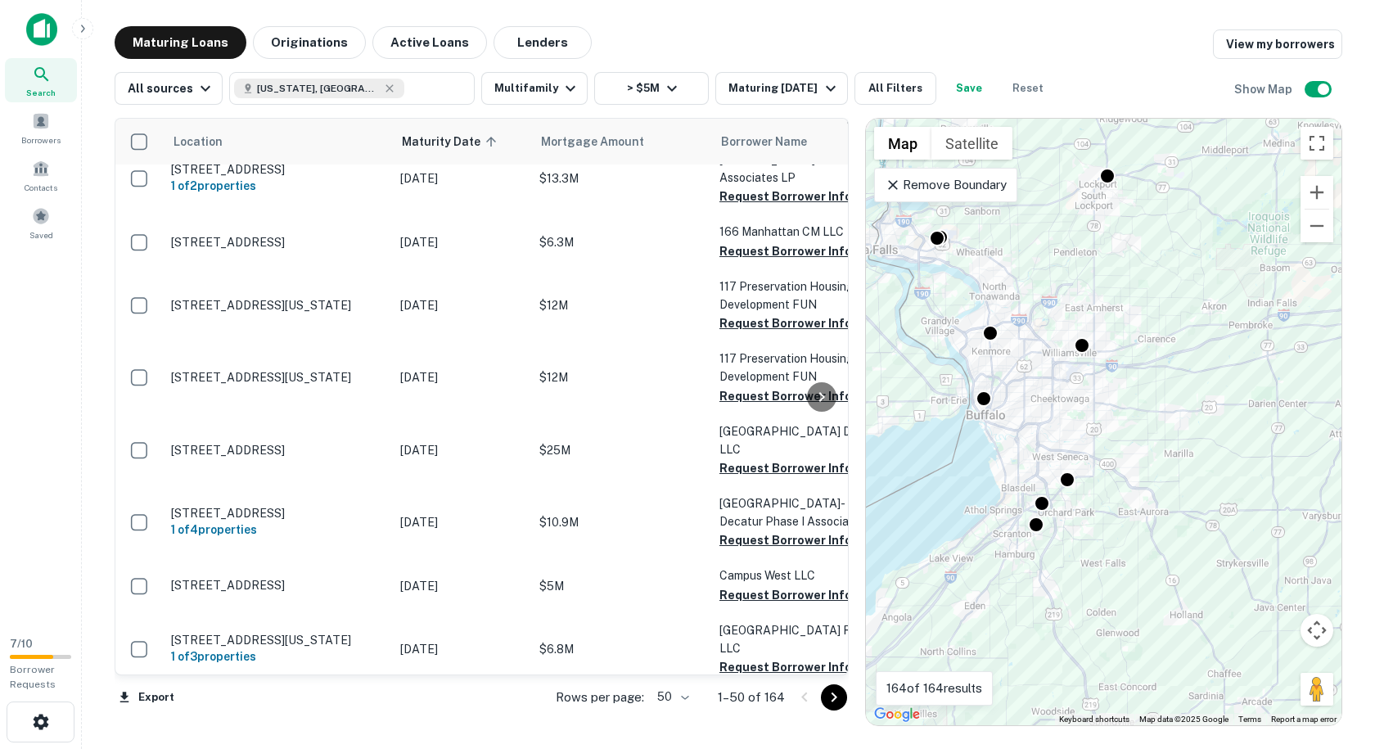
drag, startPoint x: 943, startPoint y: 434, endPoint x: 1188, endPoint y: 415, distance: 245.4
click at [1188, 415] on div "To activate drag with keyboard, press Alt + Enter. Once in keyboard drag state,…" at bounding box center [1103, 422] width 475 height 606
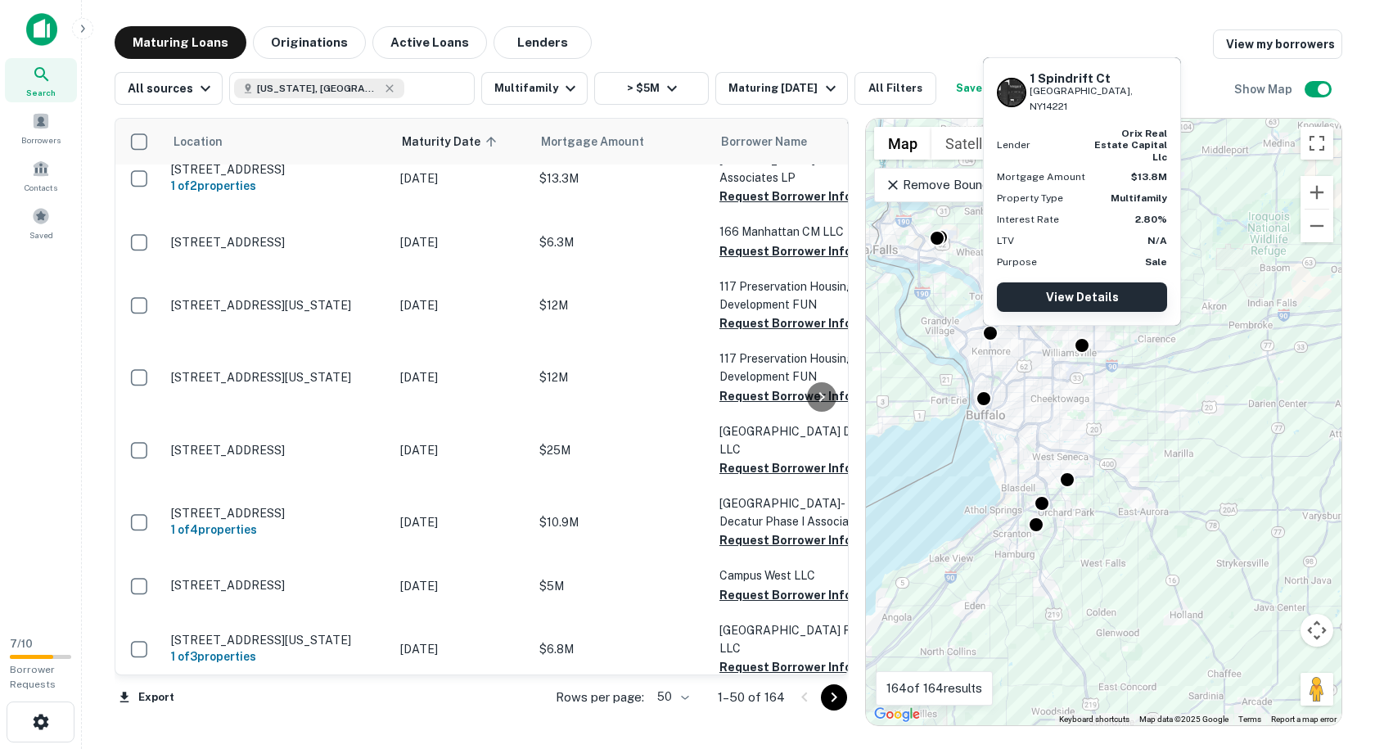
click at [1085, 299] on link "View Details" at bounding box center [1082, 296] width 170 height 29
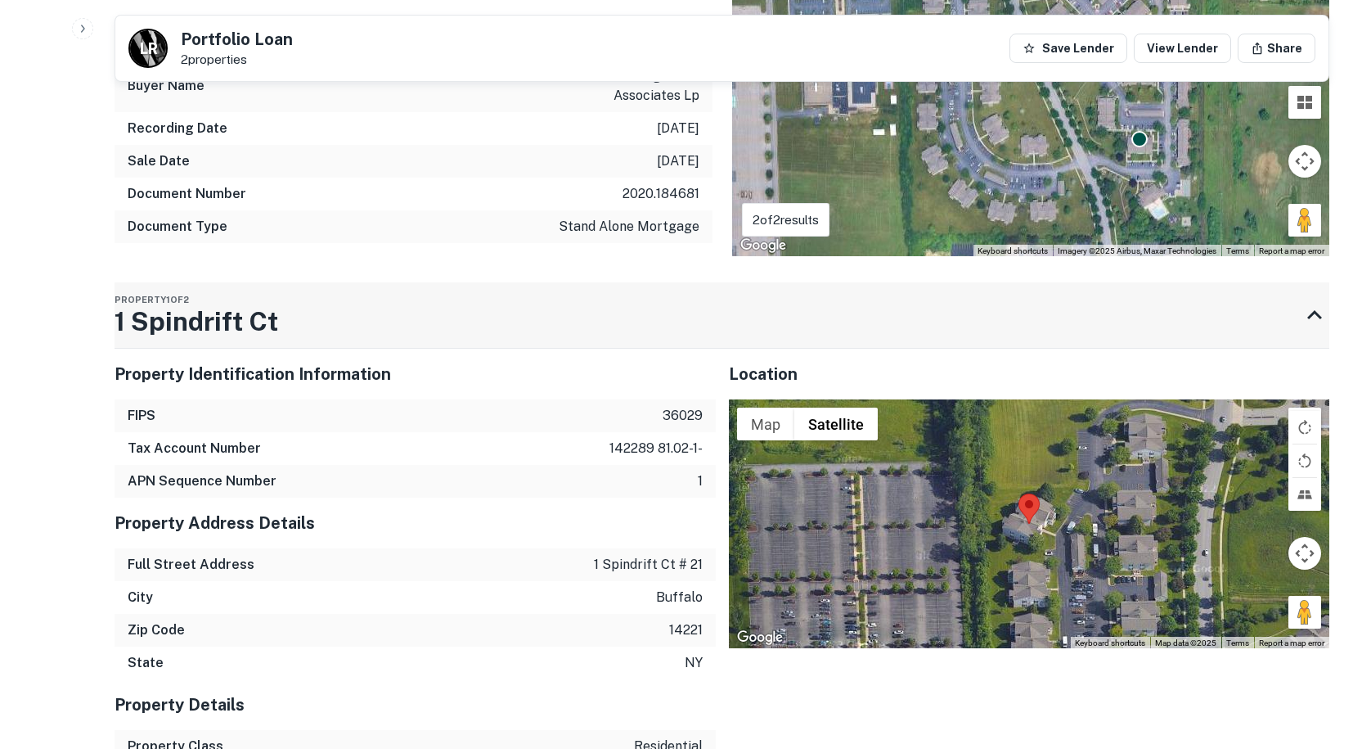
scroll to position [982, 0]
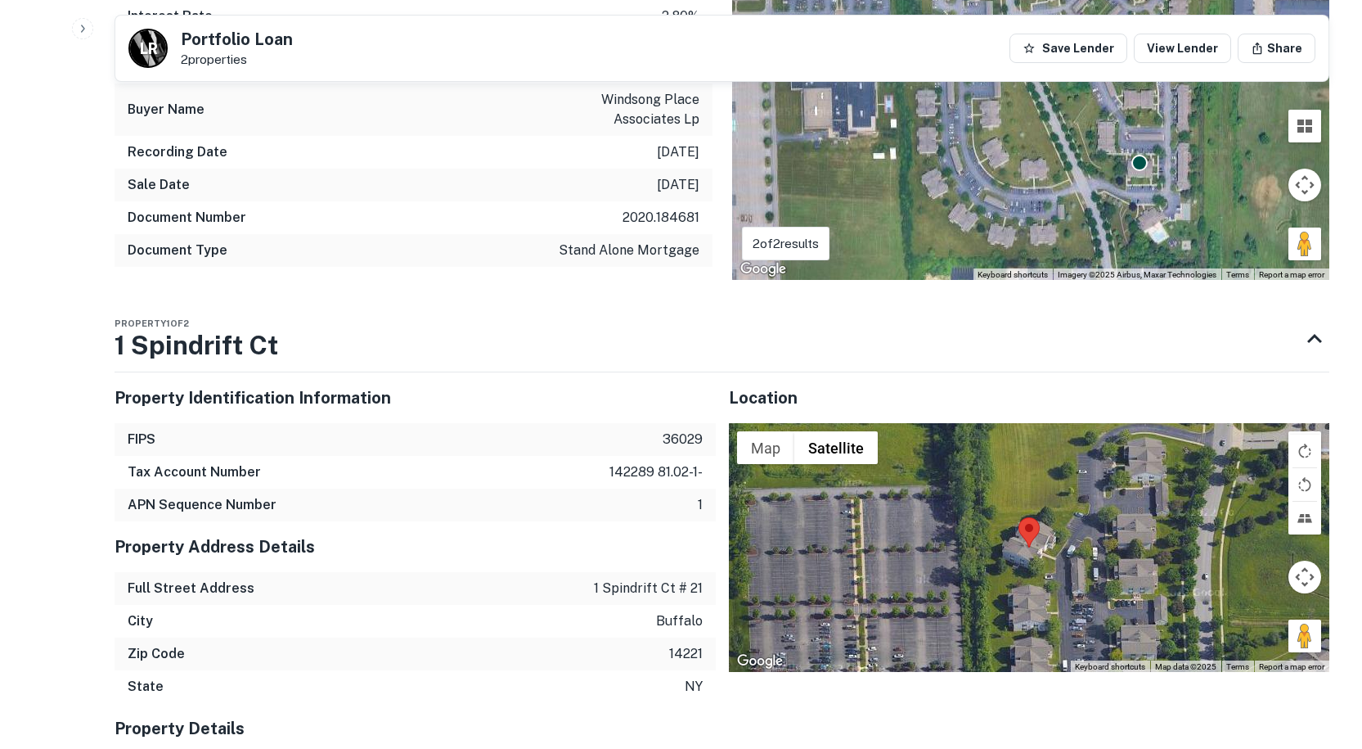
drag, startPoint x: 295, startPoint y: 345, endPoint x: 101, endPoint y: 351, distance: 194.0
click at [101, 351] on div "Back to search L R Portfolio Loan 2 properties Save Lender View Lender Share Bu…" at bounding box center [722, 550] width 1254 height 3012
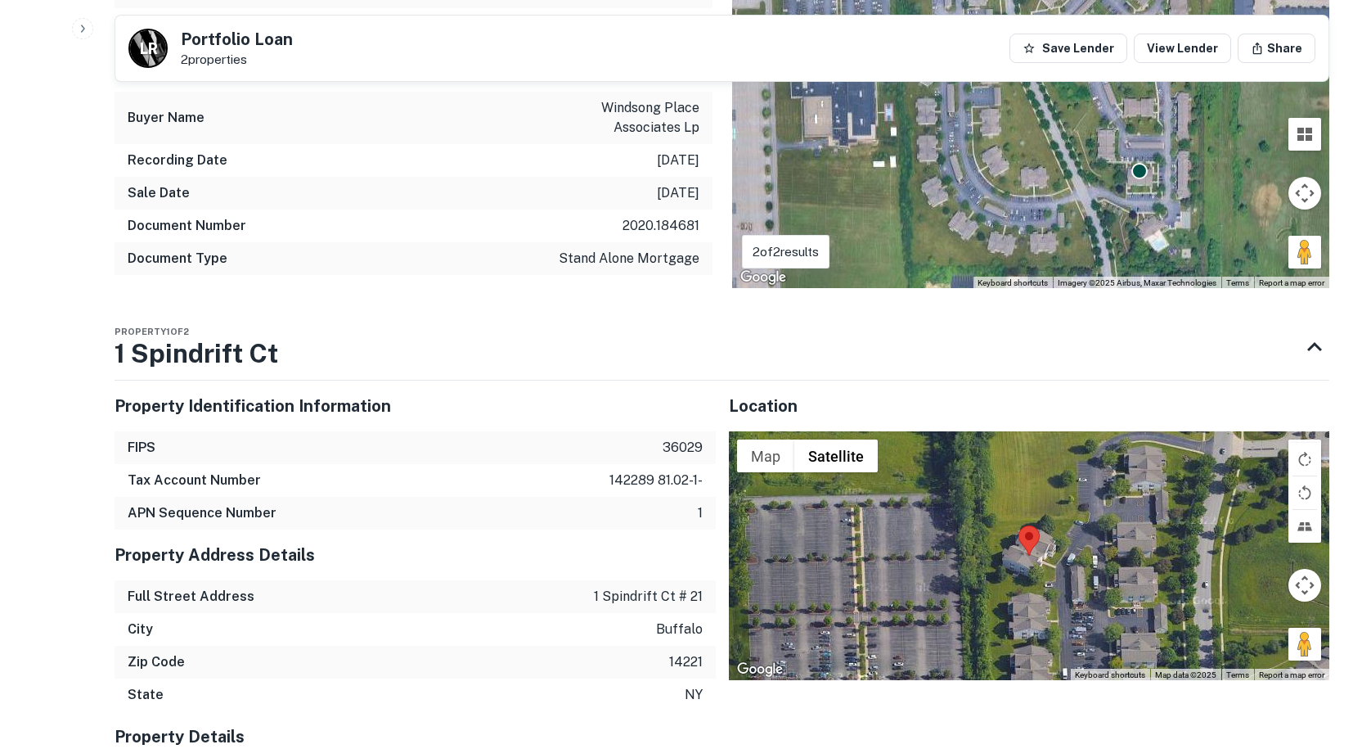
scroll to position [818, 0]
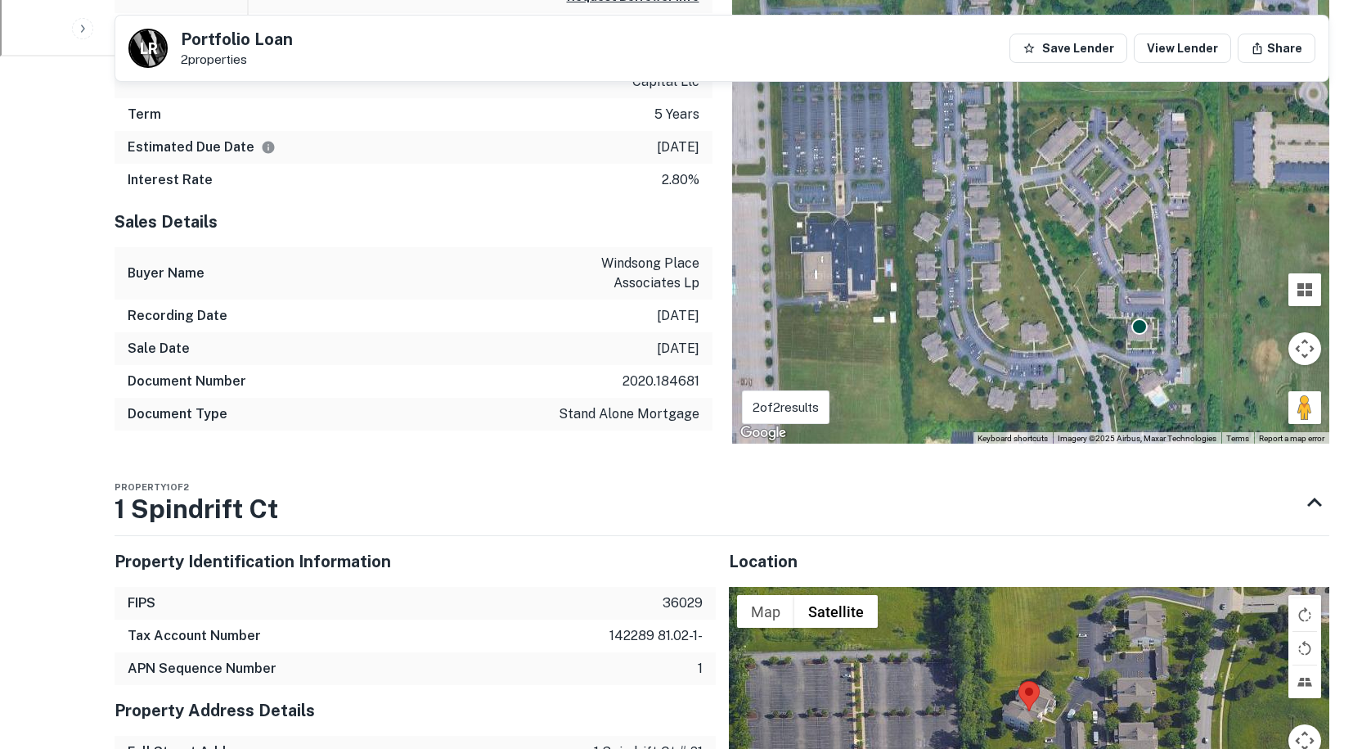
drag, startPoint x: 291, startPoint y: 514, endPoint x: 104, endPoint y: 493, distance: 188.5
click at [104, 493] on div "Back to search L R Portfolio Loan 2 properties Save Lender View Lender Share Bu…" at bounding box center [722, 714] width 1254 height 3012
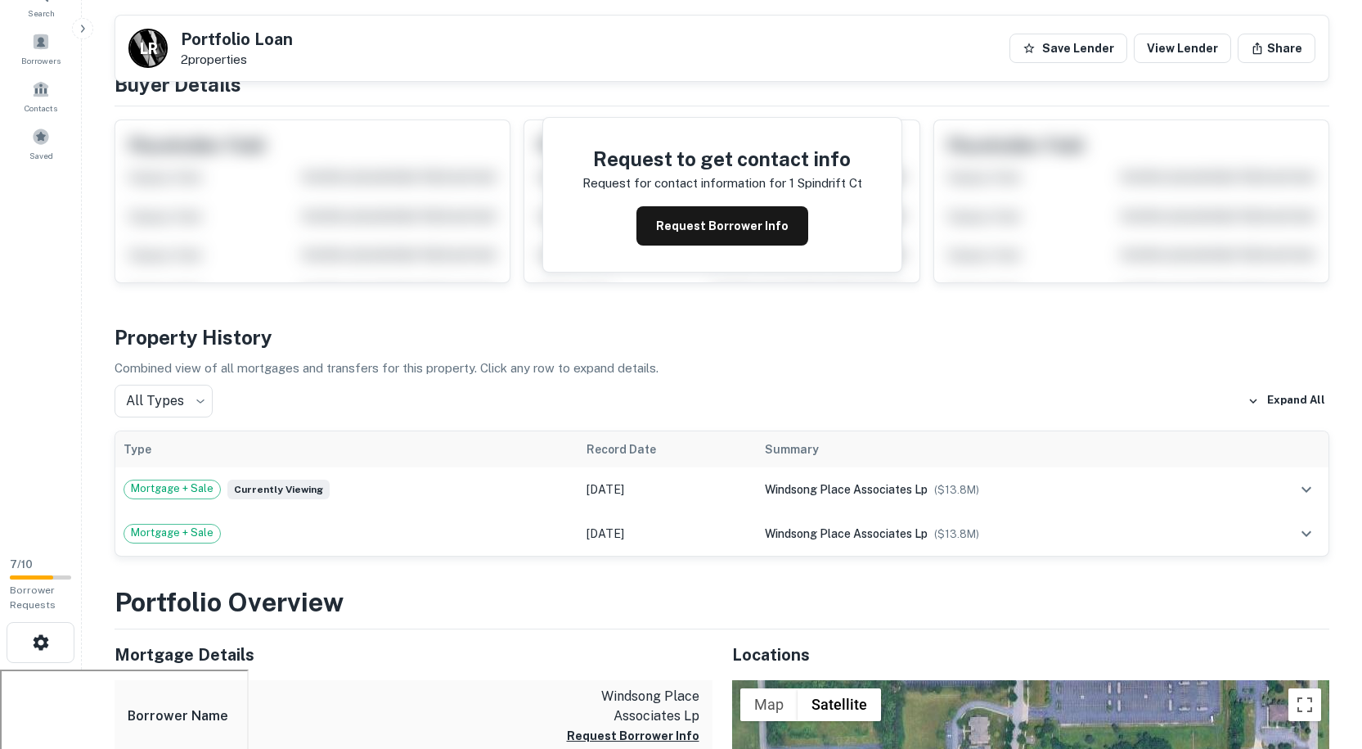
scroll to position [0, 0]
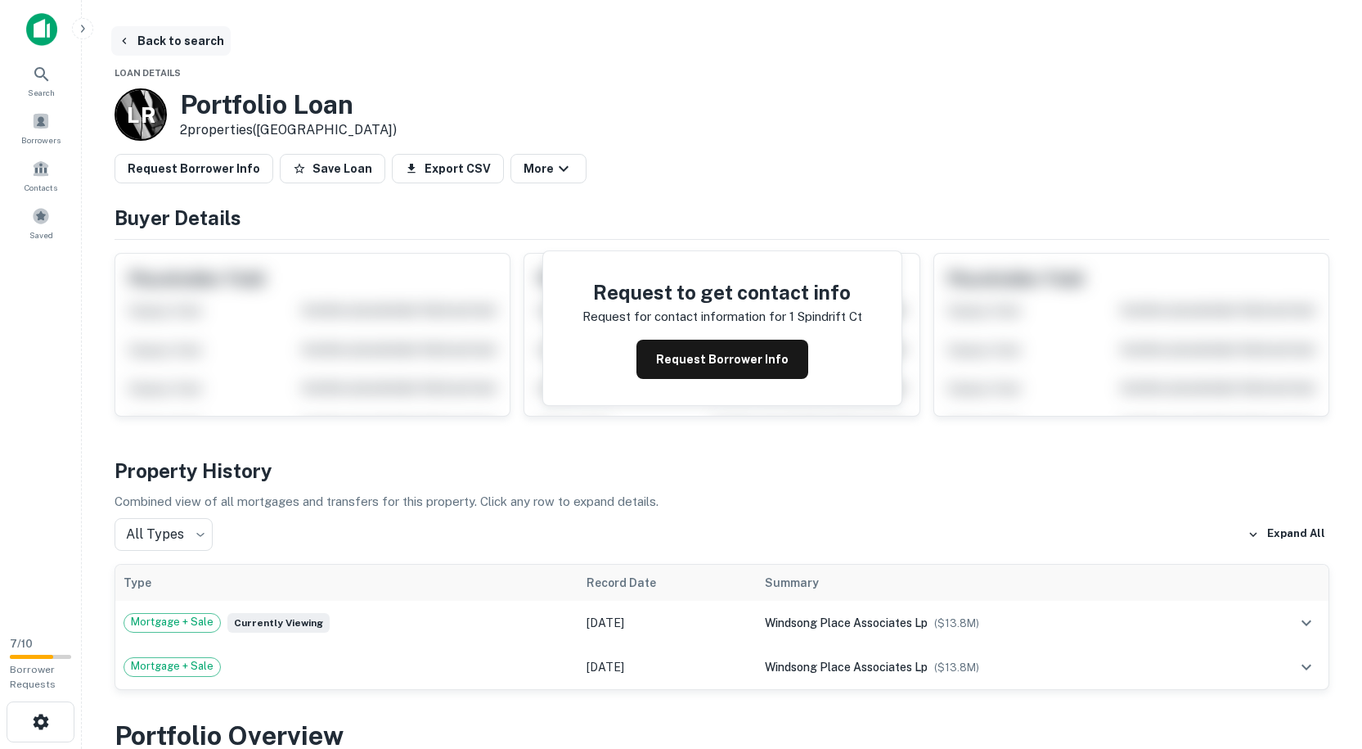
click at [174, 46] on button "Back to search" at bounding box center [170, 40] width 119 height 29
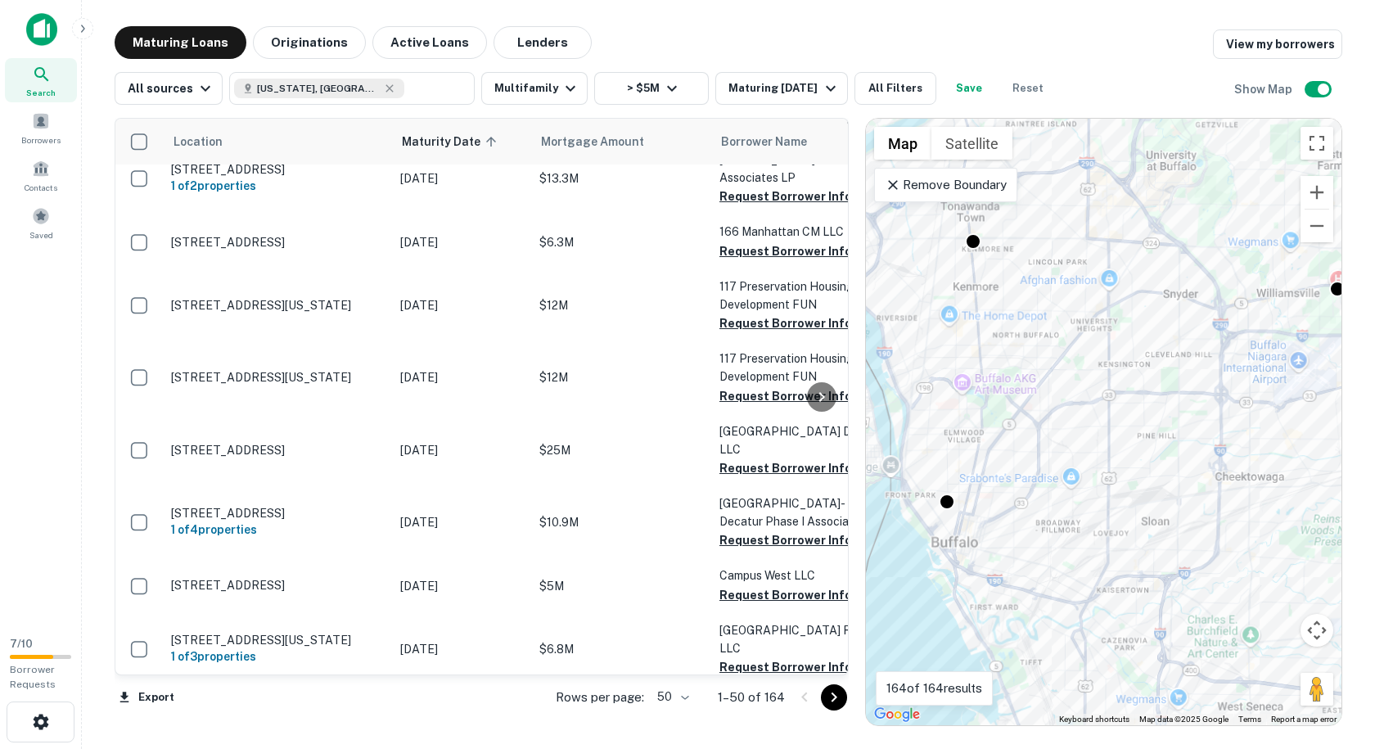
drag, startPoint x: 960, startPoint y: 424, endPoint x: 1131, endPoint y: 404, distance: 172.1
click at [1217, 469] on div "To activate drag with keyboard, press Alt + Enter. Once in keyboard drag state,…" at bounding box center [1103, 422] width 475 height 606
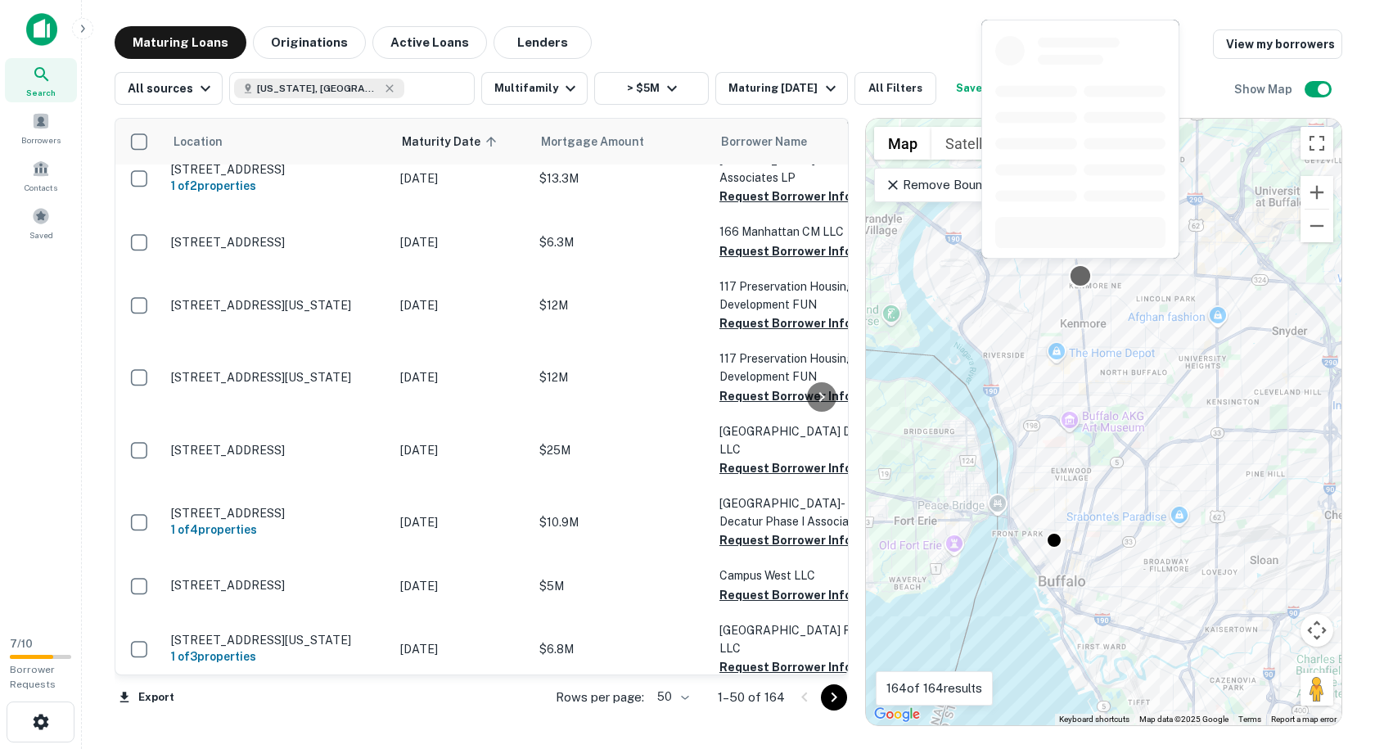
click at [1082, 275] on div at bounding box center [1081, 275] width 24 height 24
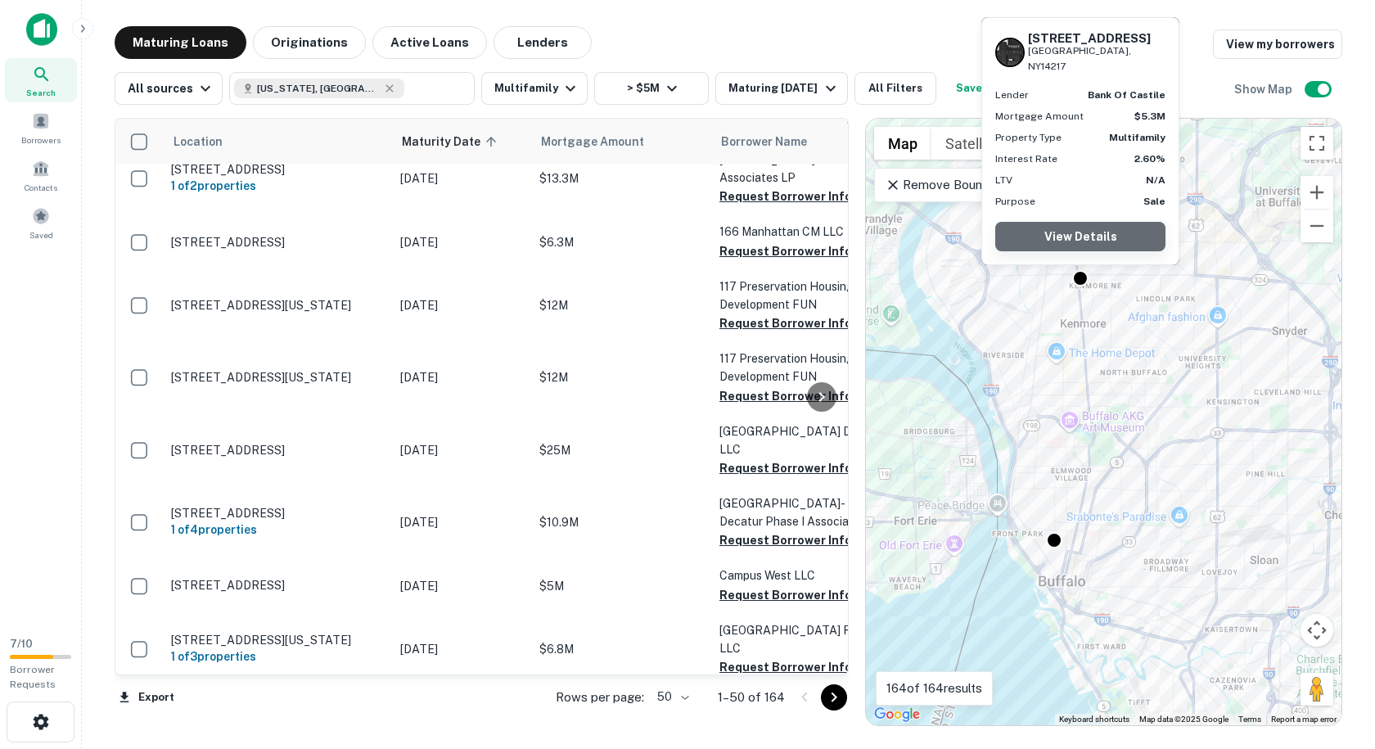
click at [1100, 237] on link "View Details" at bounding box center [1080, 236] width 170 height 29
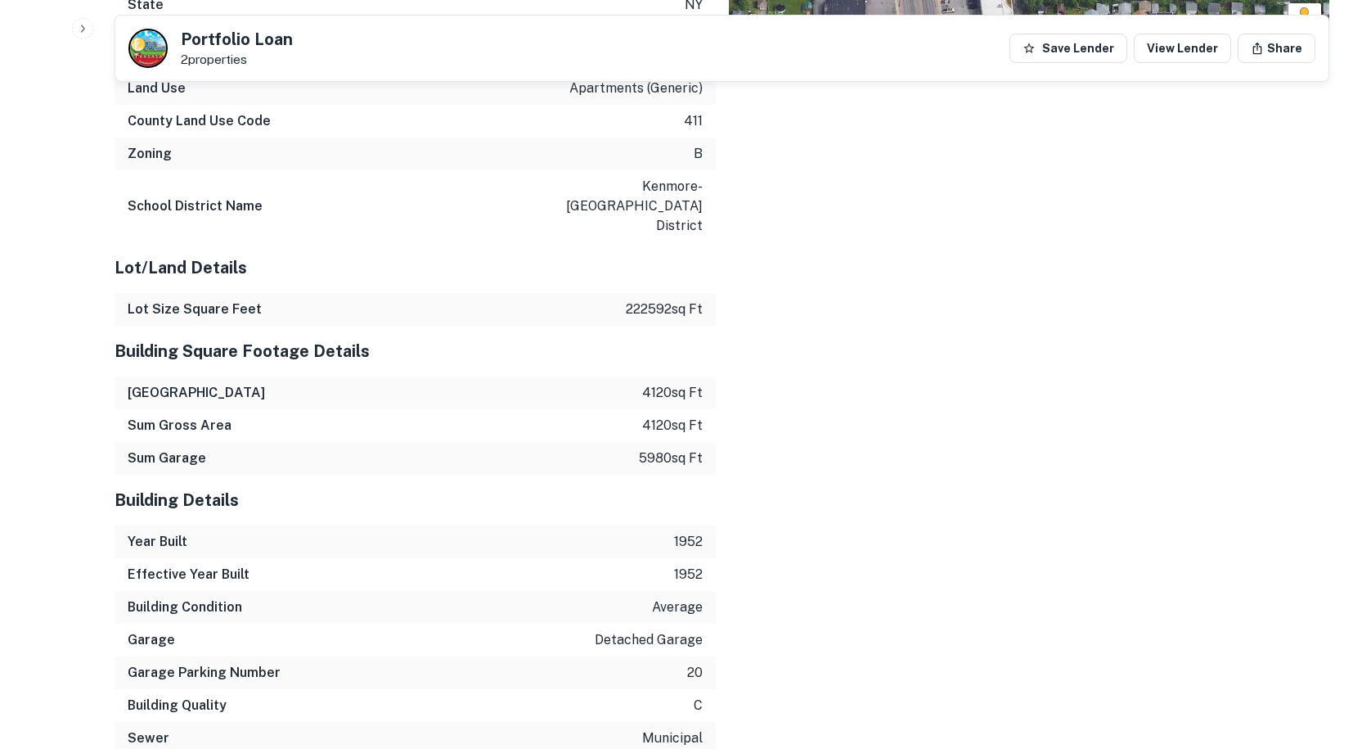
scroll to position [1636, 0]
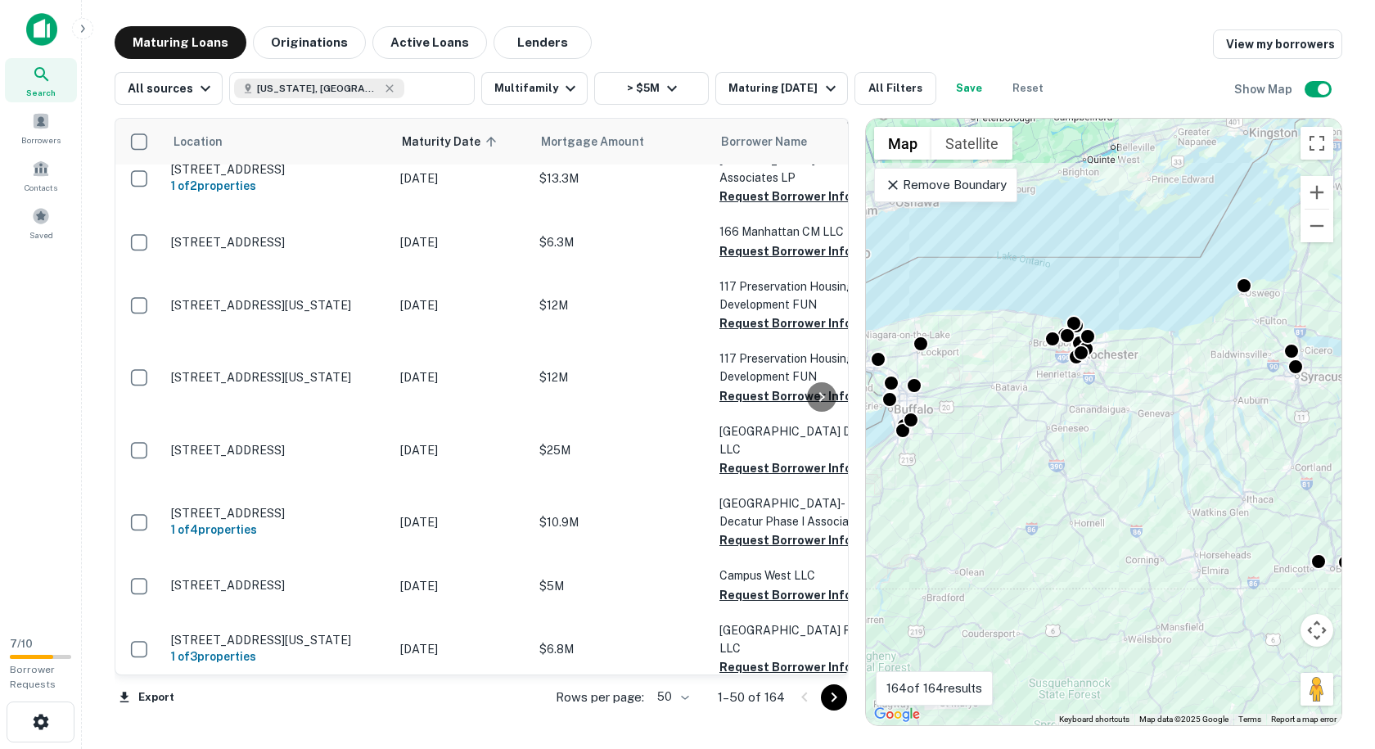
drag, startPoint x: 956, startPoint y: 444, endPoint x: 1154, endPoint y: 411, distance: 200.8
click at [1154, 411] on div "To activate drag with keyboard, press Alt + Enter. Once in keyboard drag state,…" at bounding box center [1103, 422] width 475 height 606
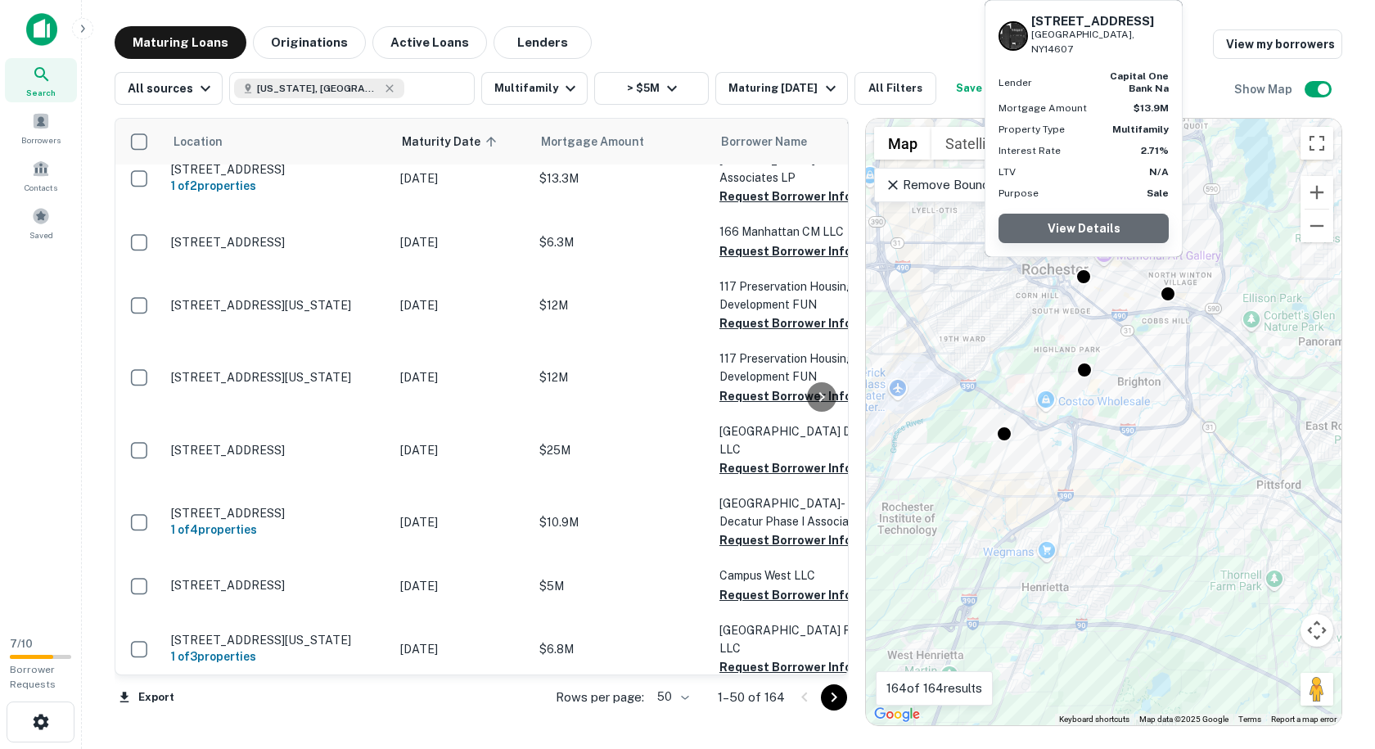
click at [1096, 233] on link "View Details" at bounding box center [1083, 228] width 170 height 29
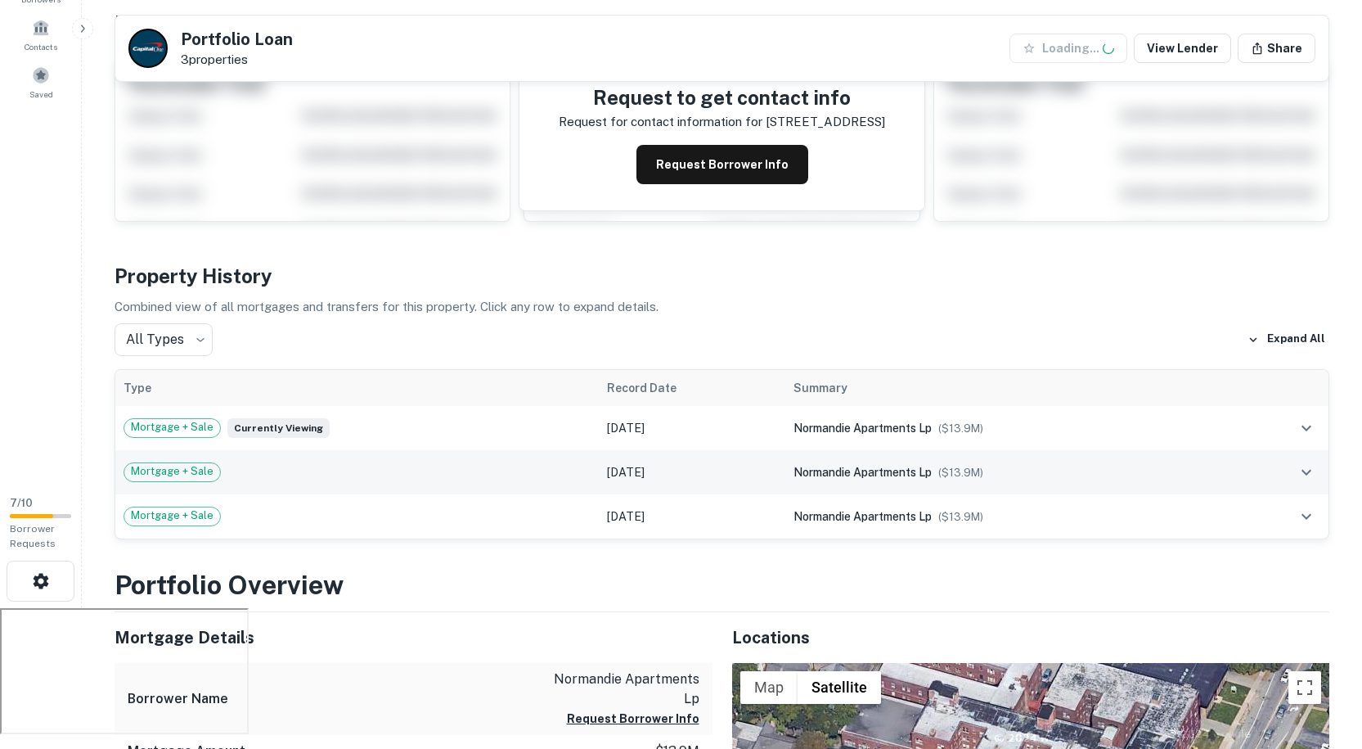
scroll to position [655, 0]
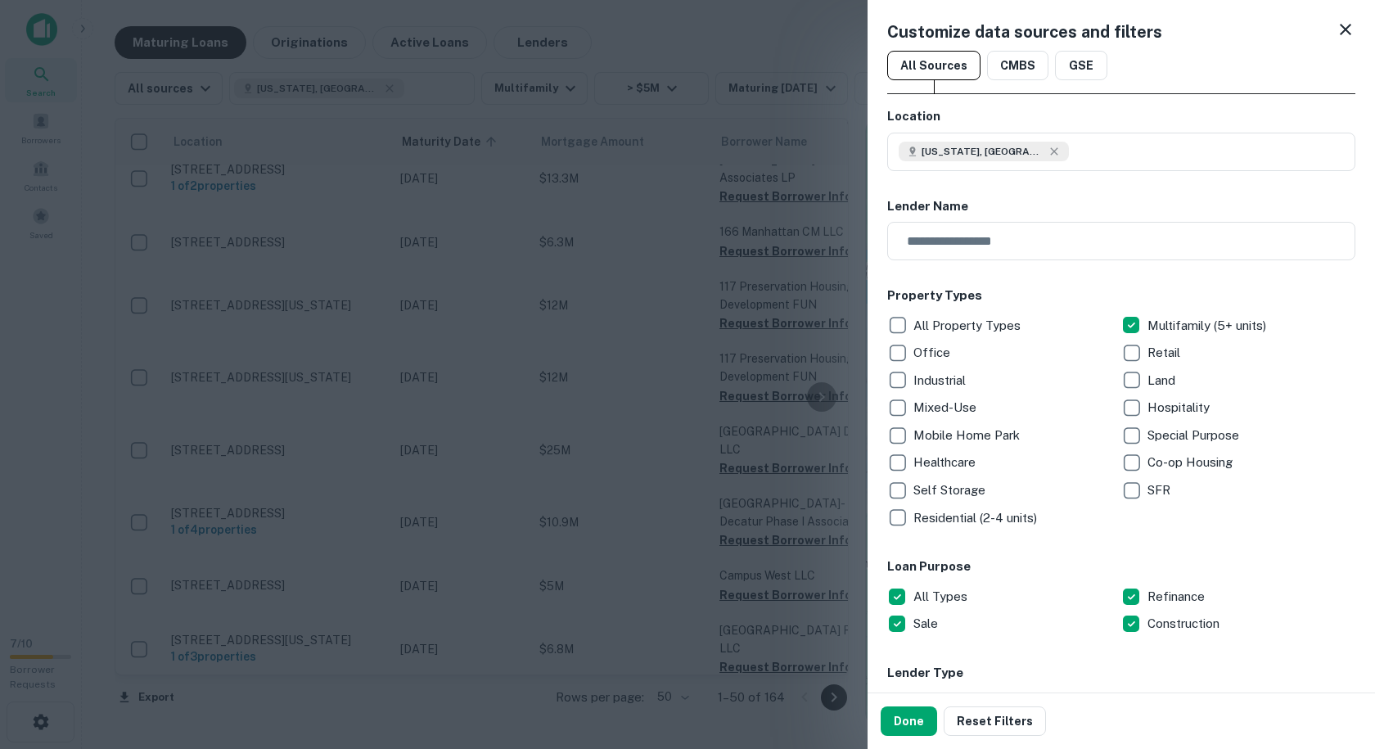
scroll to position [409, 0]
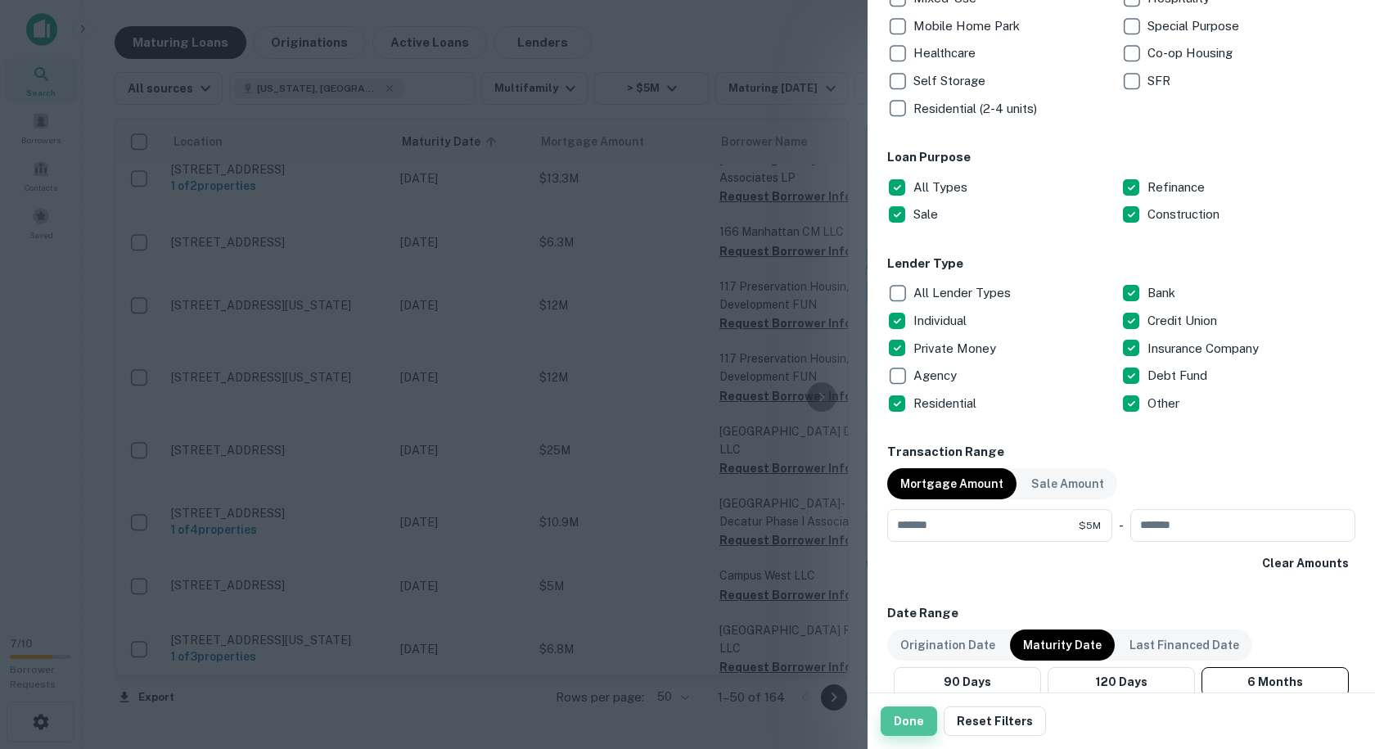
click at [907, 727] on button "Done" at bounding box center [908, 720] width 56 height 29
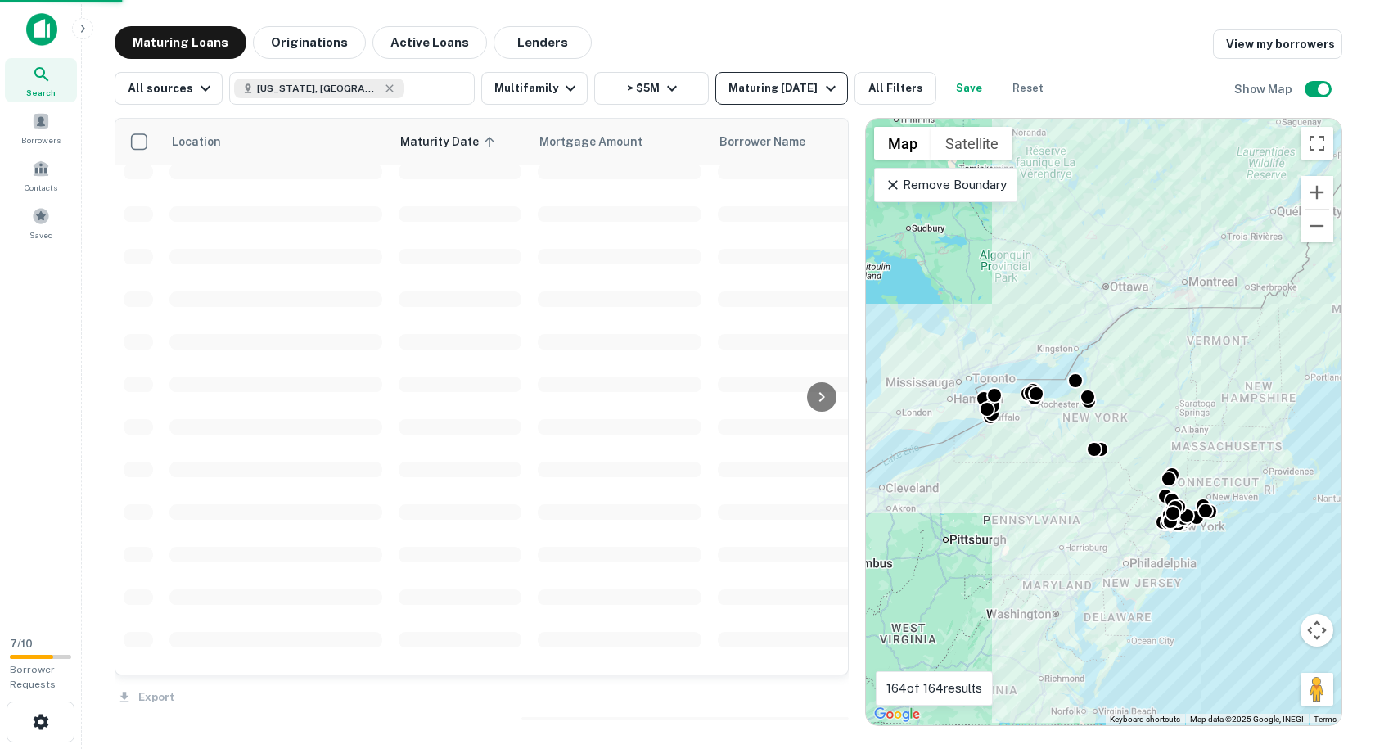
click at [764, 88] on div "Maturing [DATE]" at bounding box center [783, 89] width 111 height 20
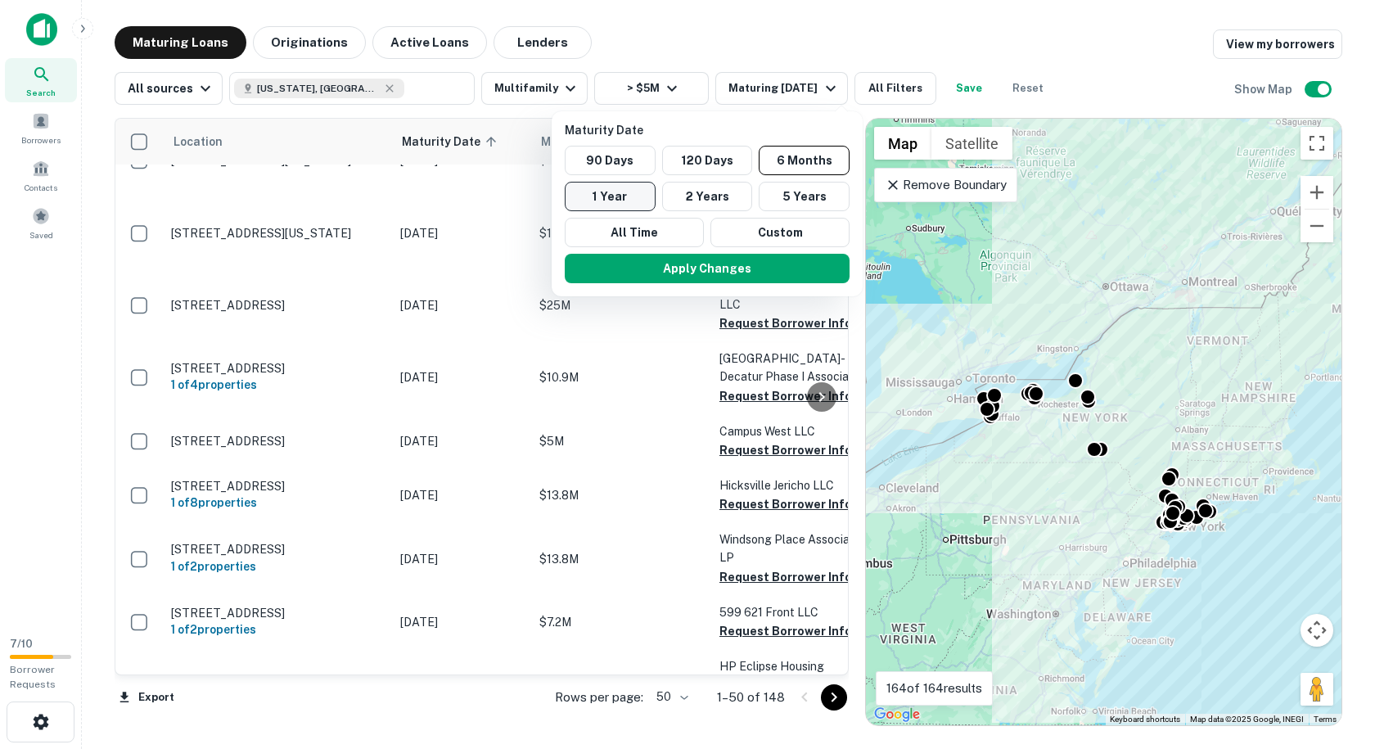
click at [618, 201] on button "1 Year" at bounding box center [610, 196] width 91 height 29
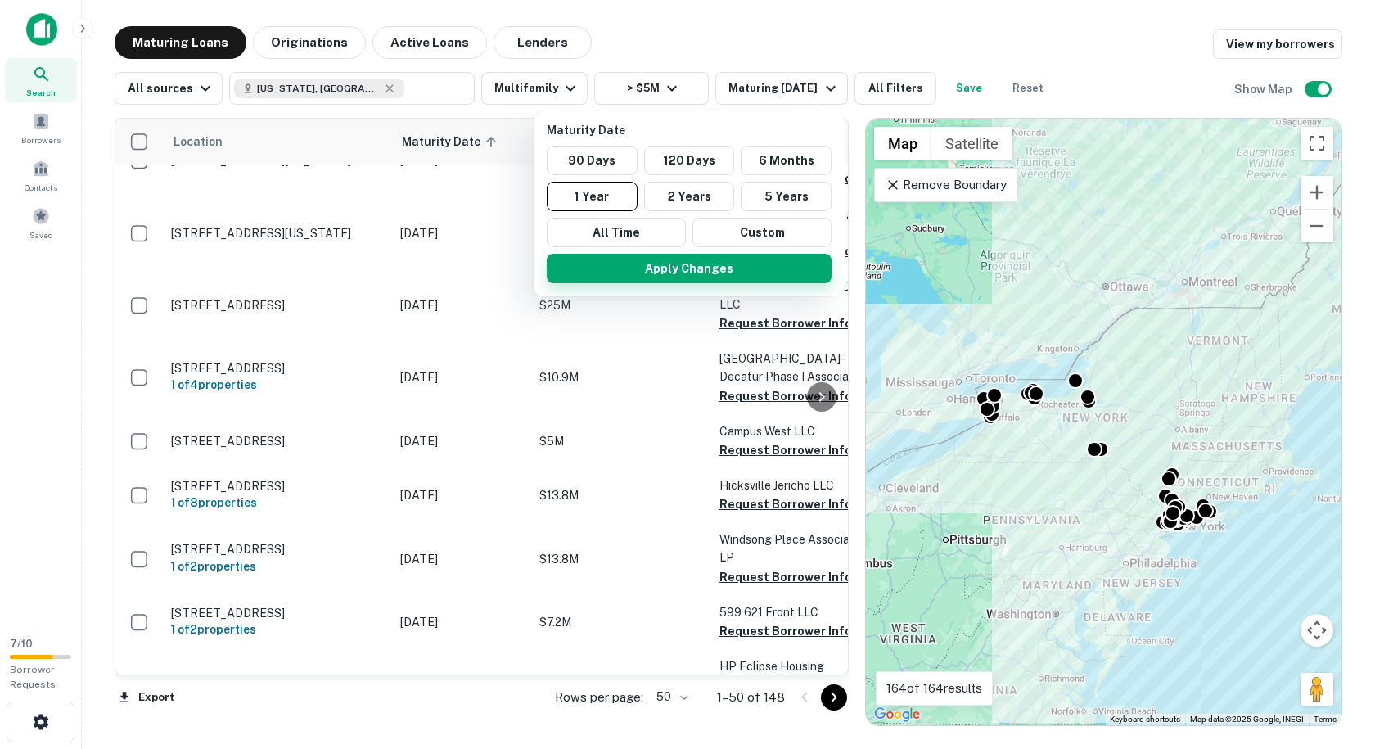
click at [720, 277] on button "Apply Changes" at bounding box center [689, 268] width 285 height 29
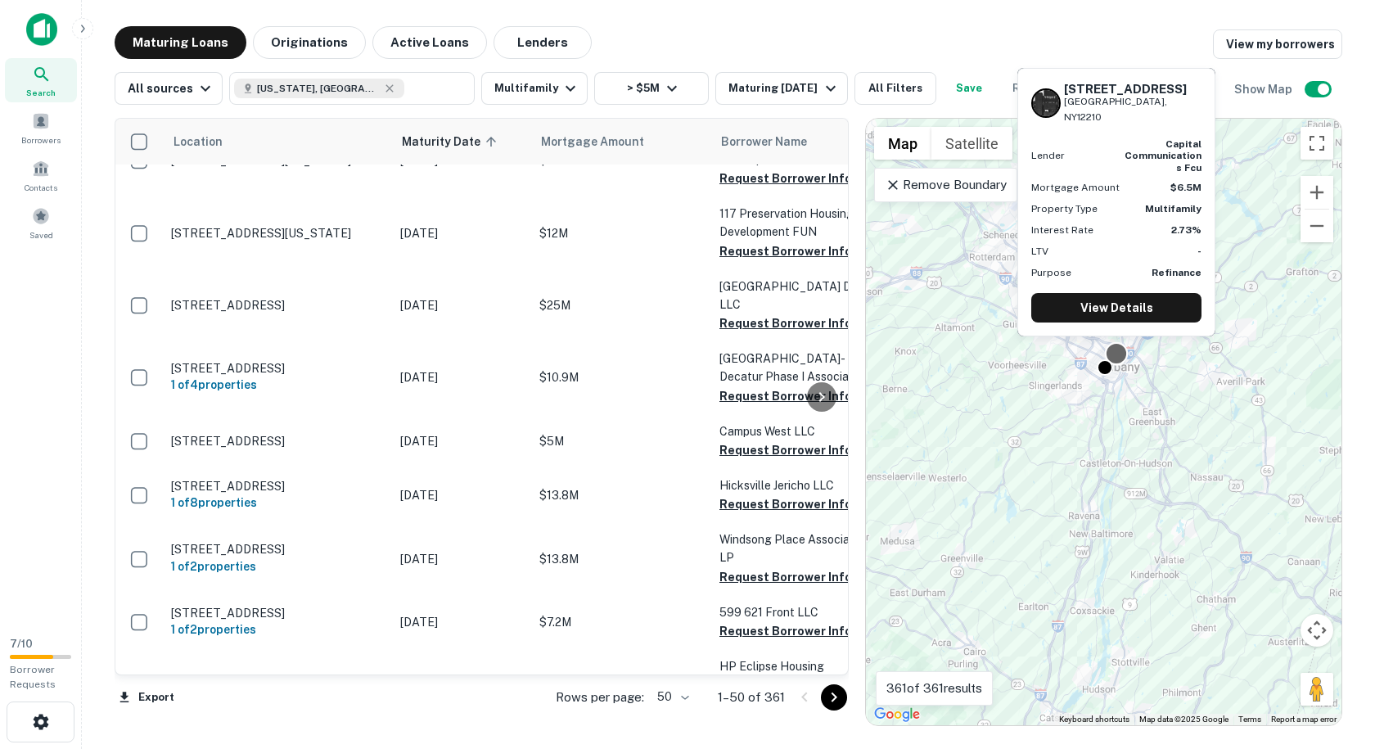
click at [1120, 349] on div at bounding box center [1117, 353] width 24 height 24
click at [1156, 302] on link "View Details" at bounding box center [1116, 307] width 170 height 29
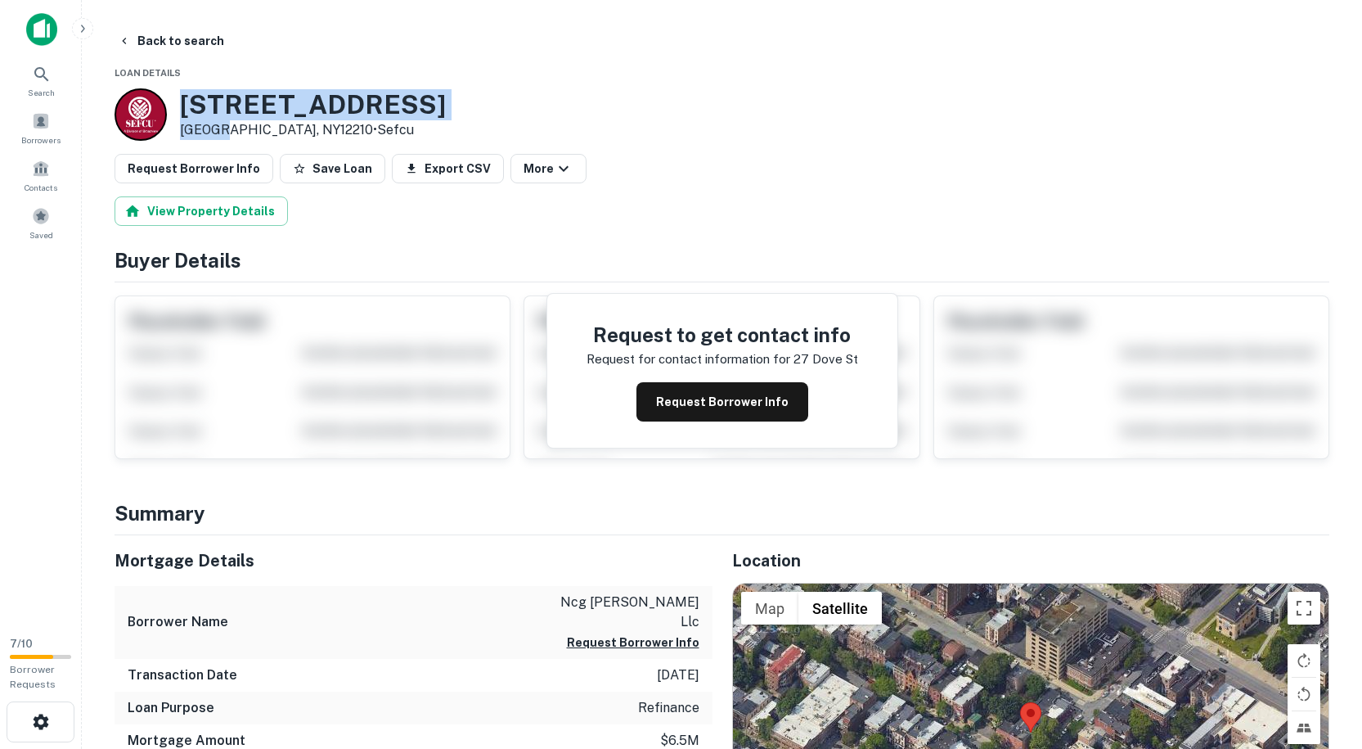
drag, startPoint x: 223, startPoint y: 128, endPoint x: 176, endPoint y: 93, distance: 57.9
click at [176, 93] on div "[STREET_ADDRESS] • Sefcu" at bounding box center [280, 114] width 331 height 52
copy div "[STREET_ADDRESS]"
